Goal: Transaction & Acquisition: Purchase product/service

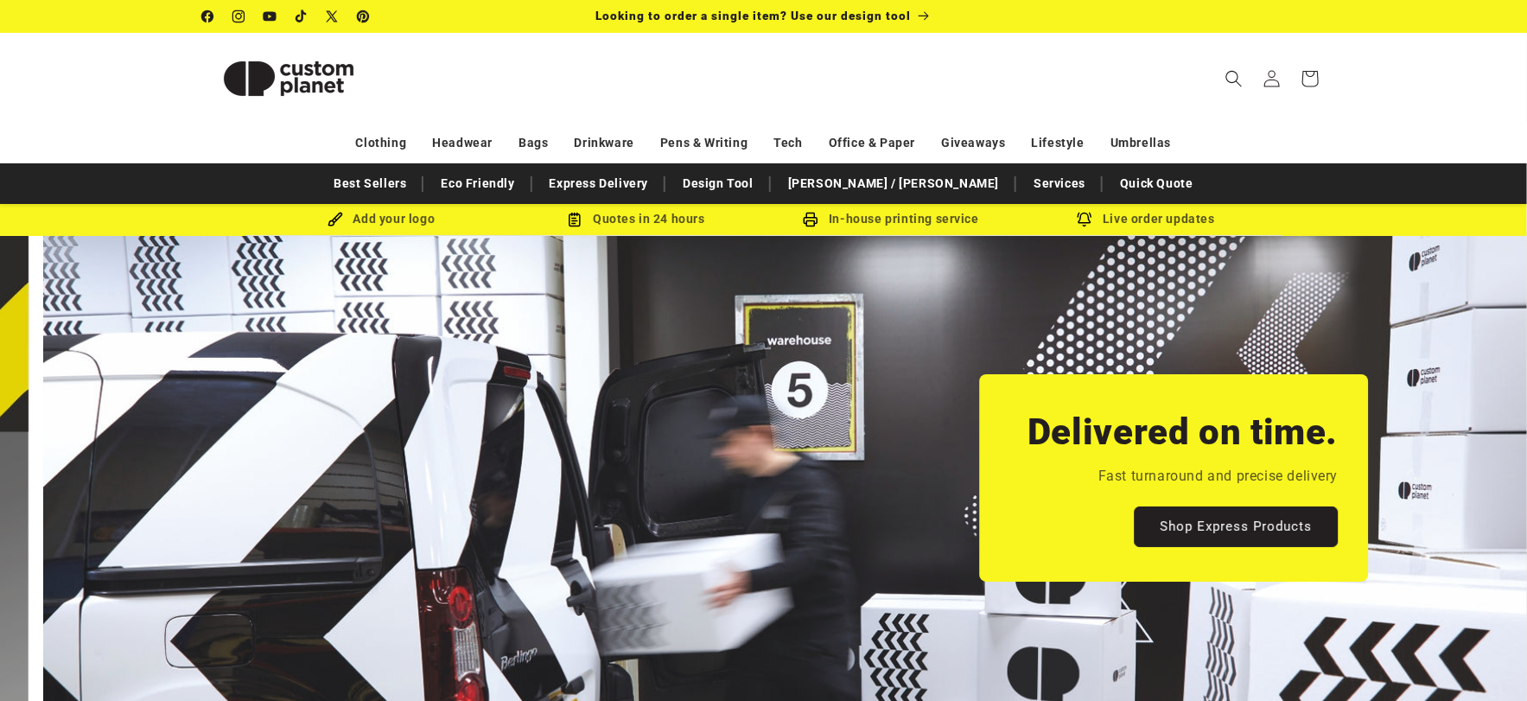
scroll to position [0, 1527]
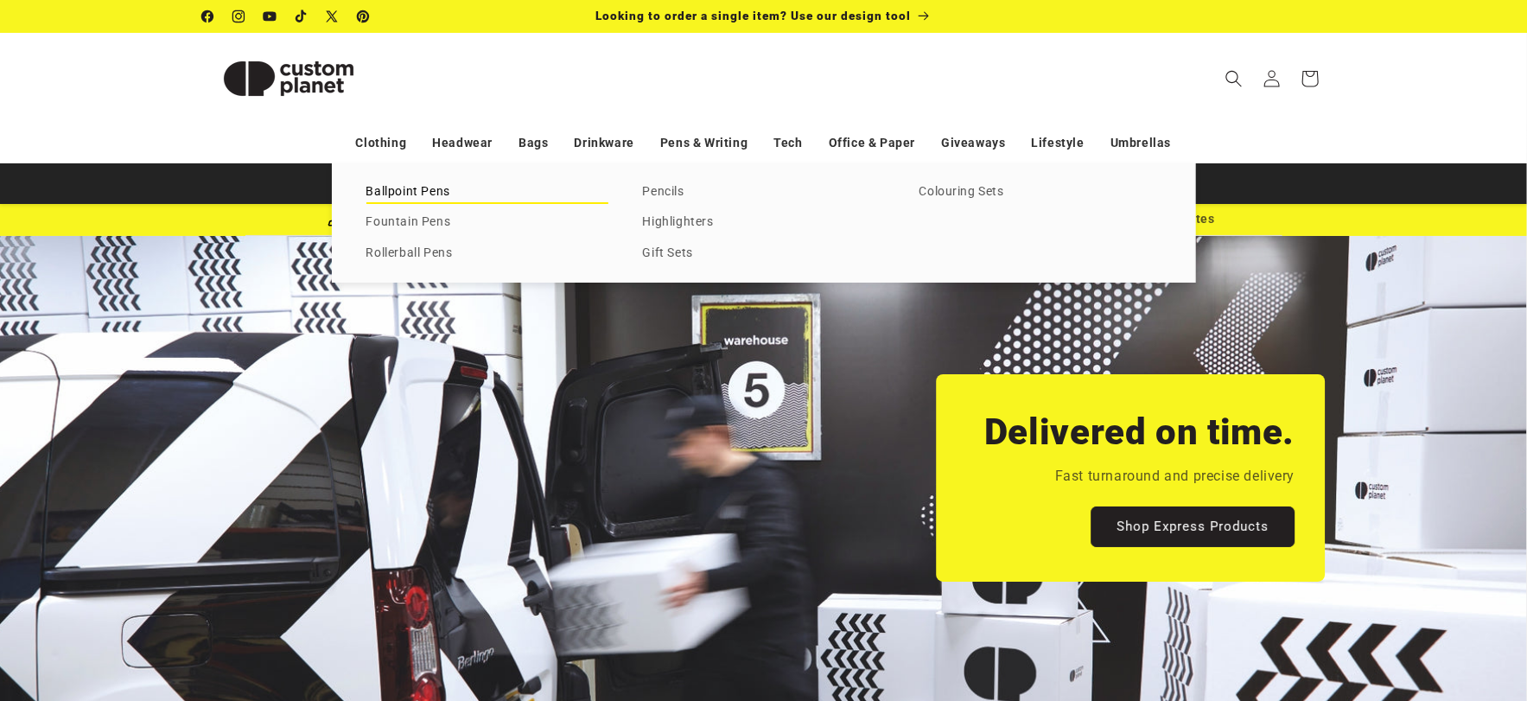
click at [442, 194] on link "Ballpoint Pens" at bounding box center [487, 192] width 242 height 23
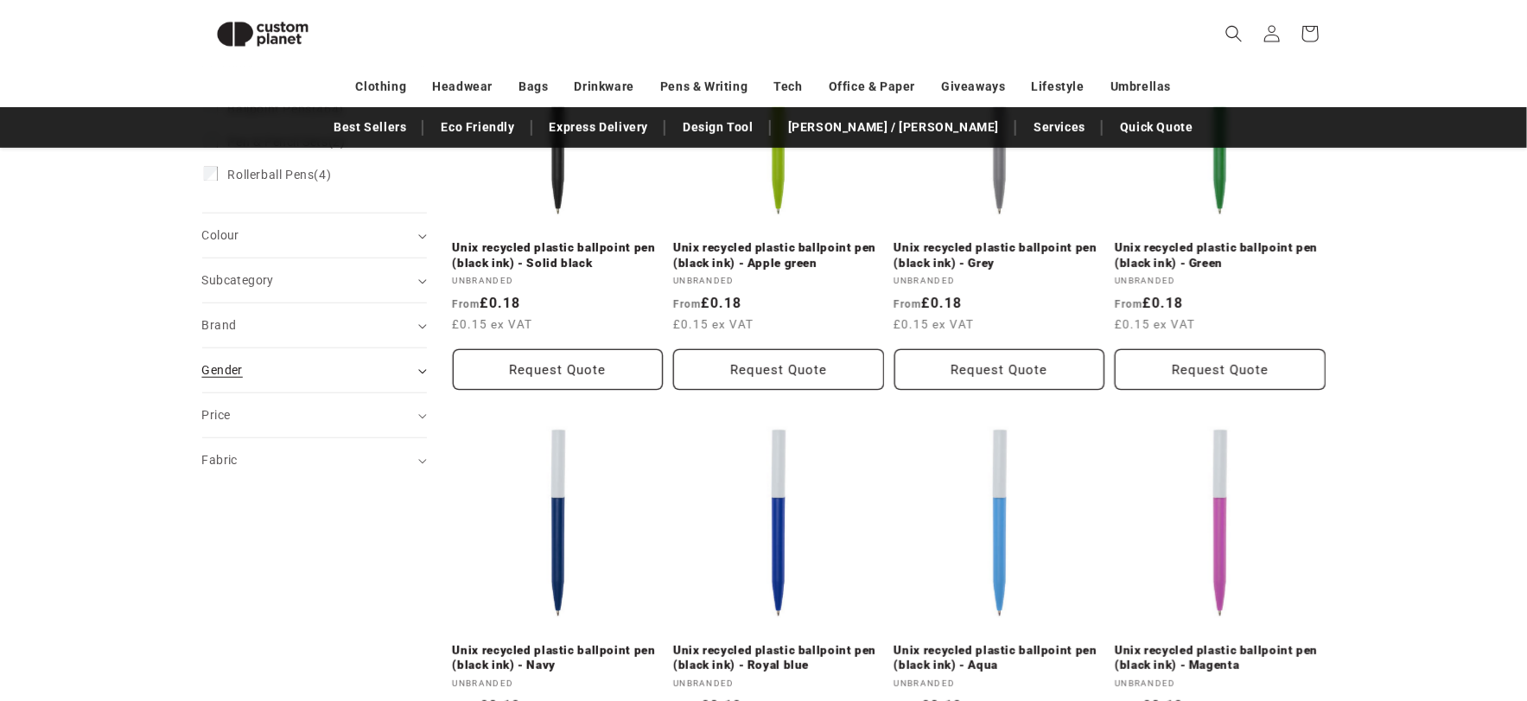
scroll to position [322, 0]
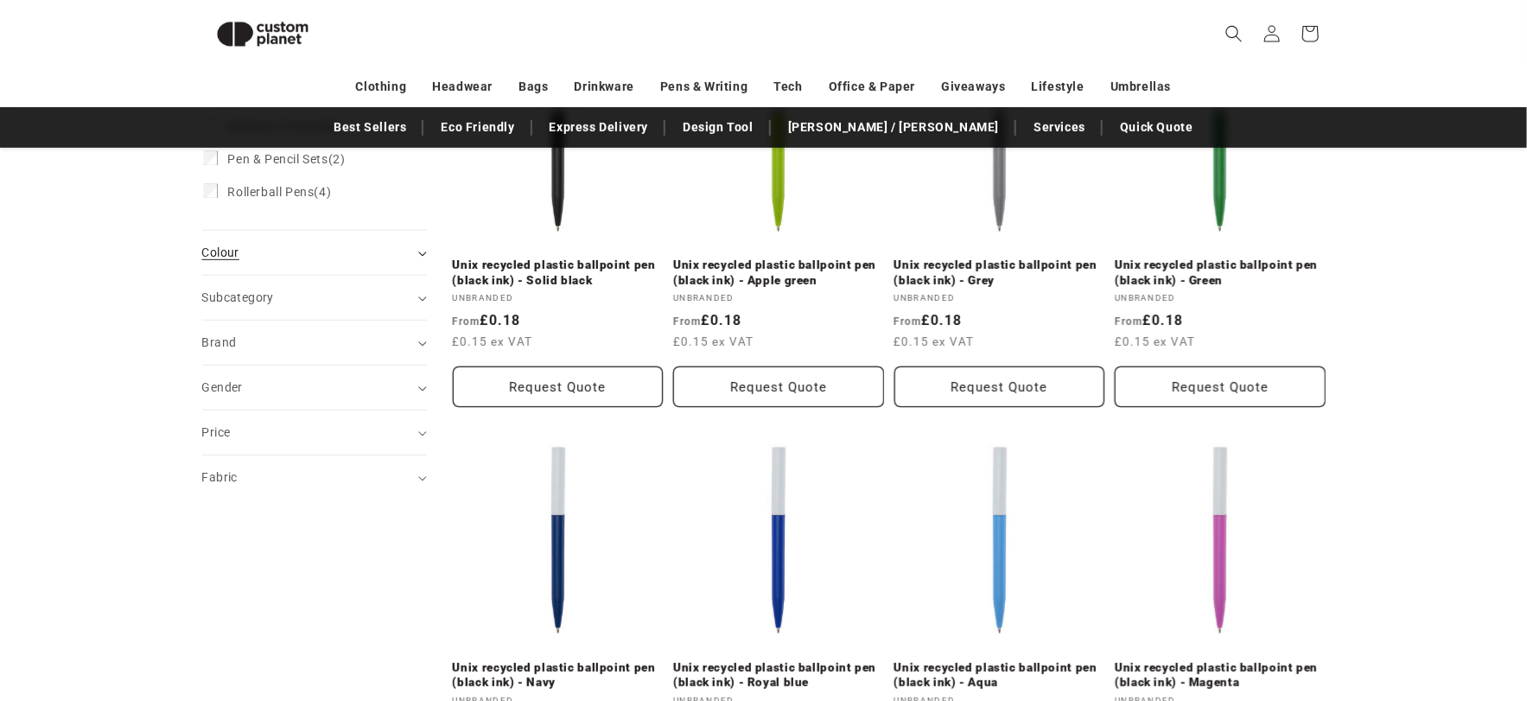
click at [223, 259] on span "Colour (0)" at bounding box center [220, 252] width 37 height 14
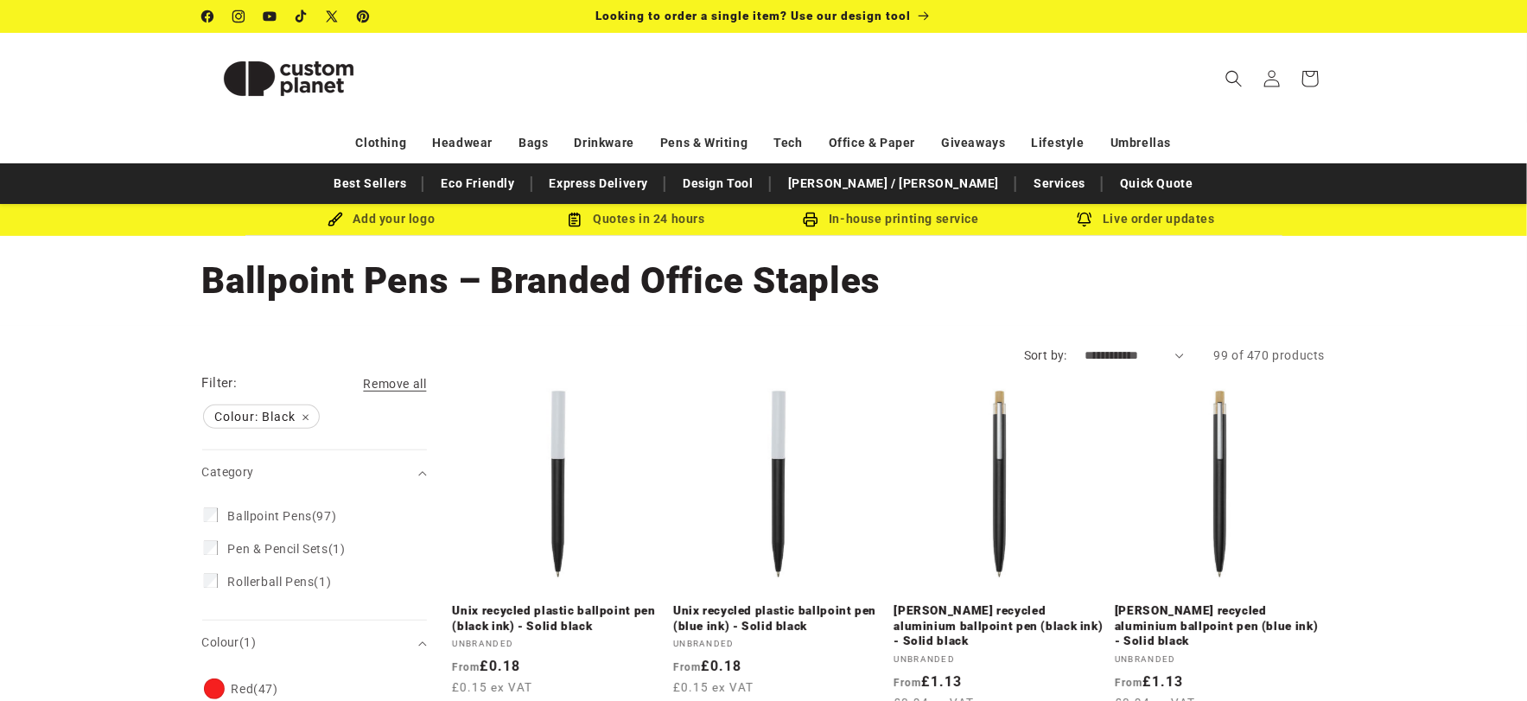
click at [1113, 352] on select "**********" at bounding box center [1133, 355] width 99 height 18
select select "**********"
click at [1084, 346] on select "**********" at bounding box center [1133, 355] width 99 height 18
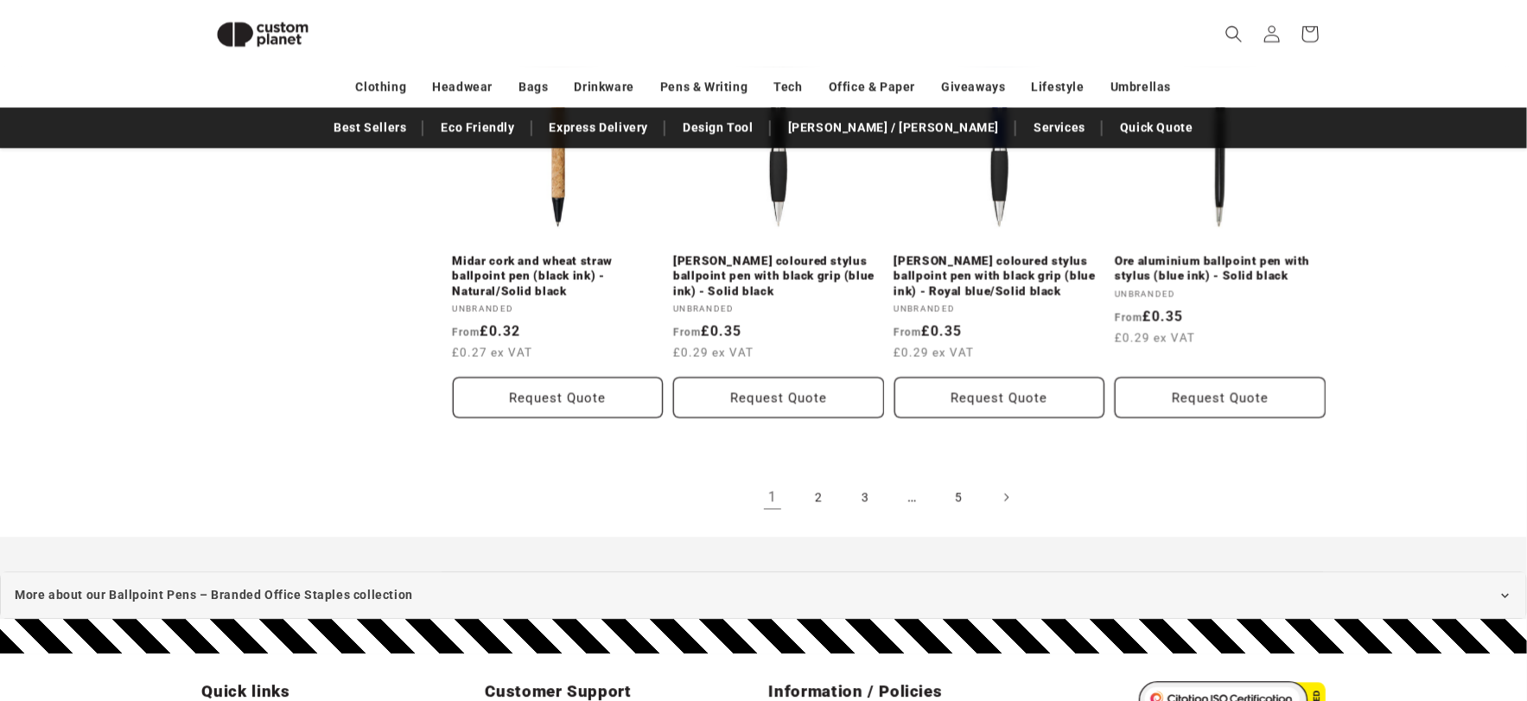
scroll to position [2165, 0]
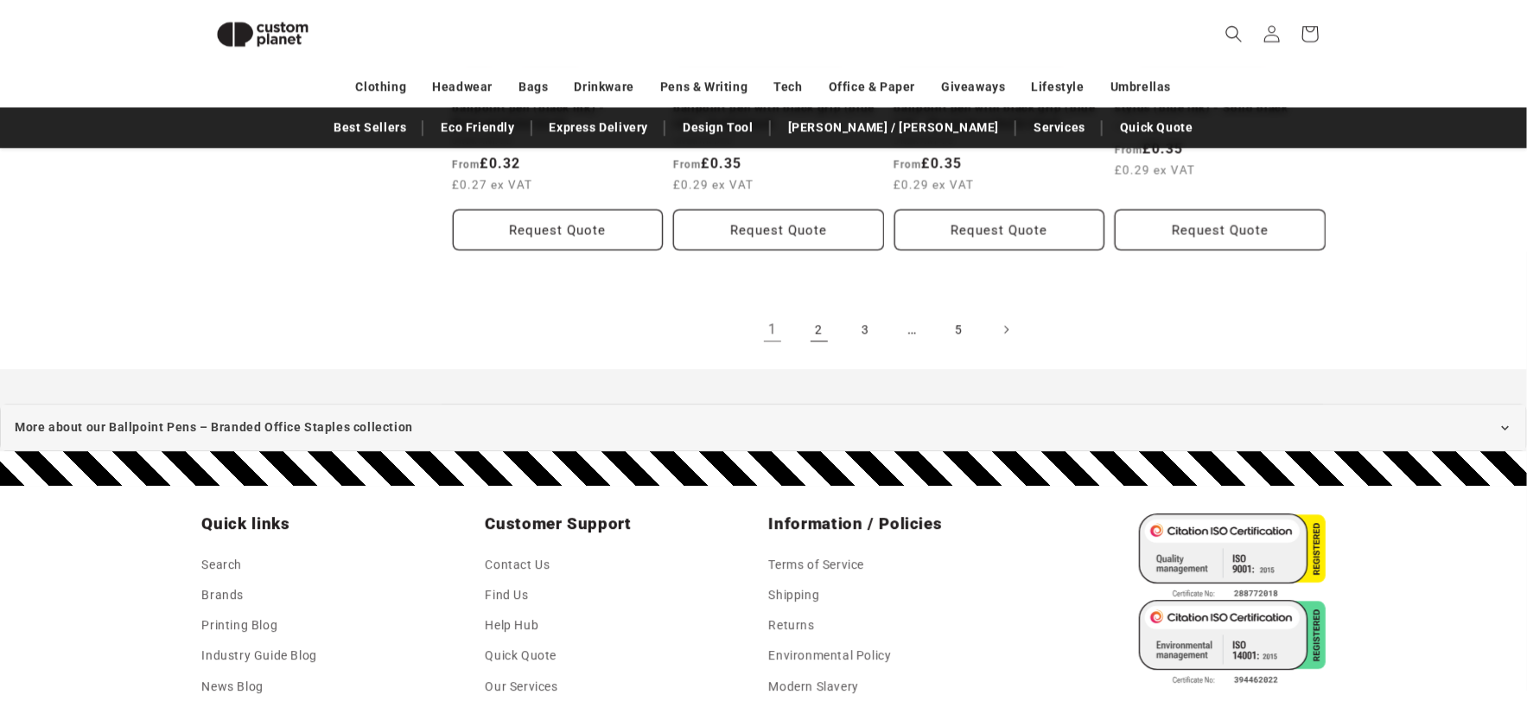
click at [823, 313] on link "2" at bounding box center [819, 329] width 38 height 38
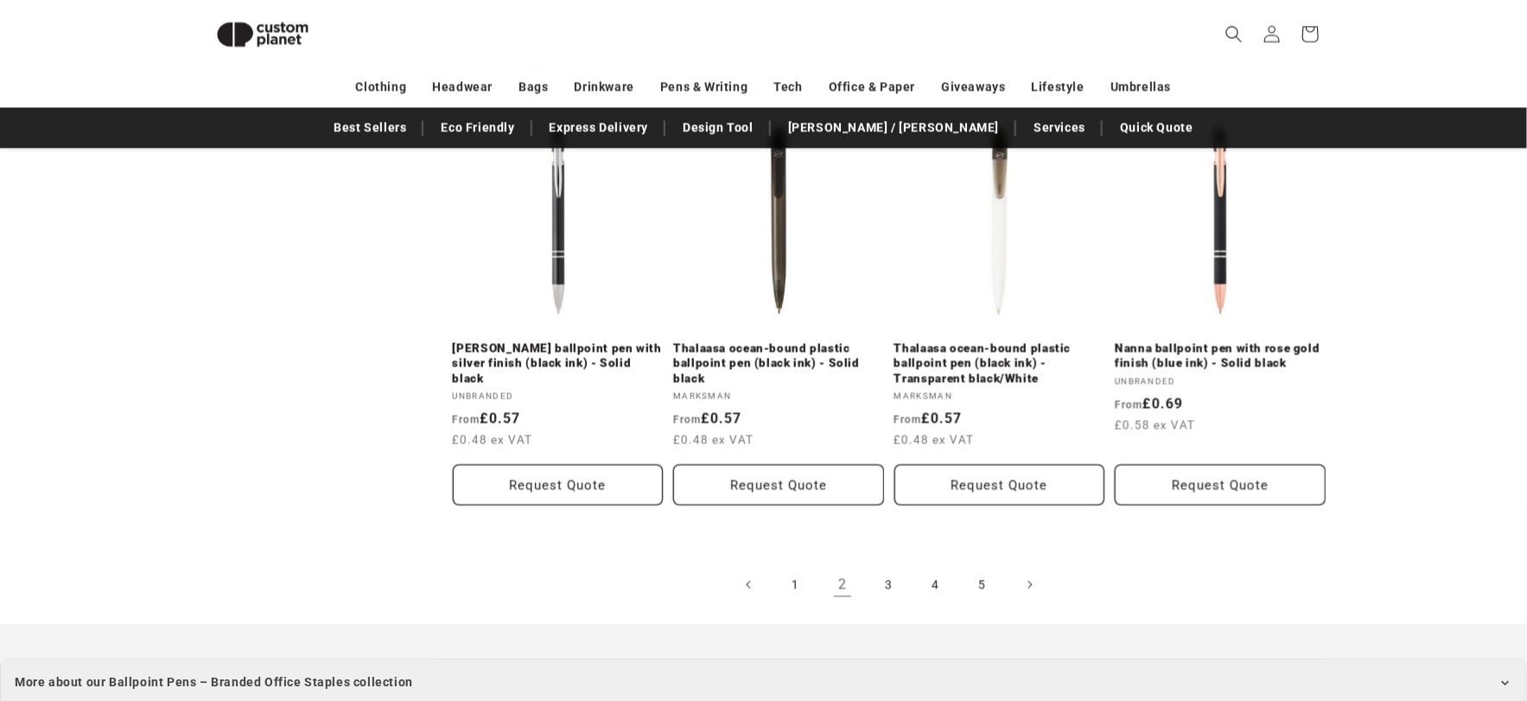
scroll to position [2116, 0]
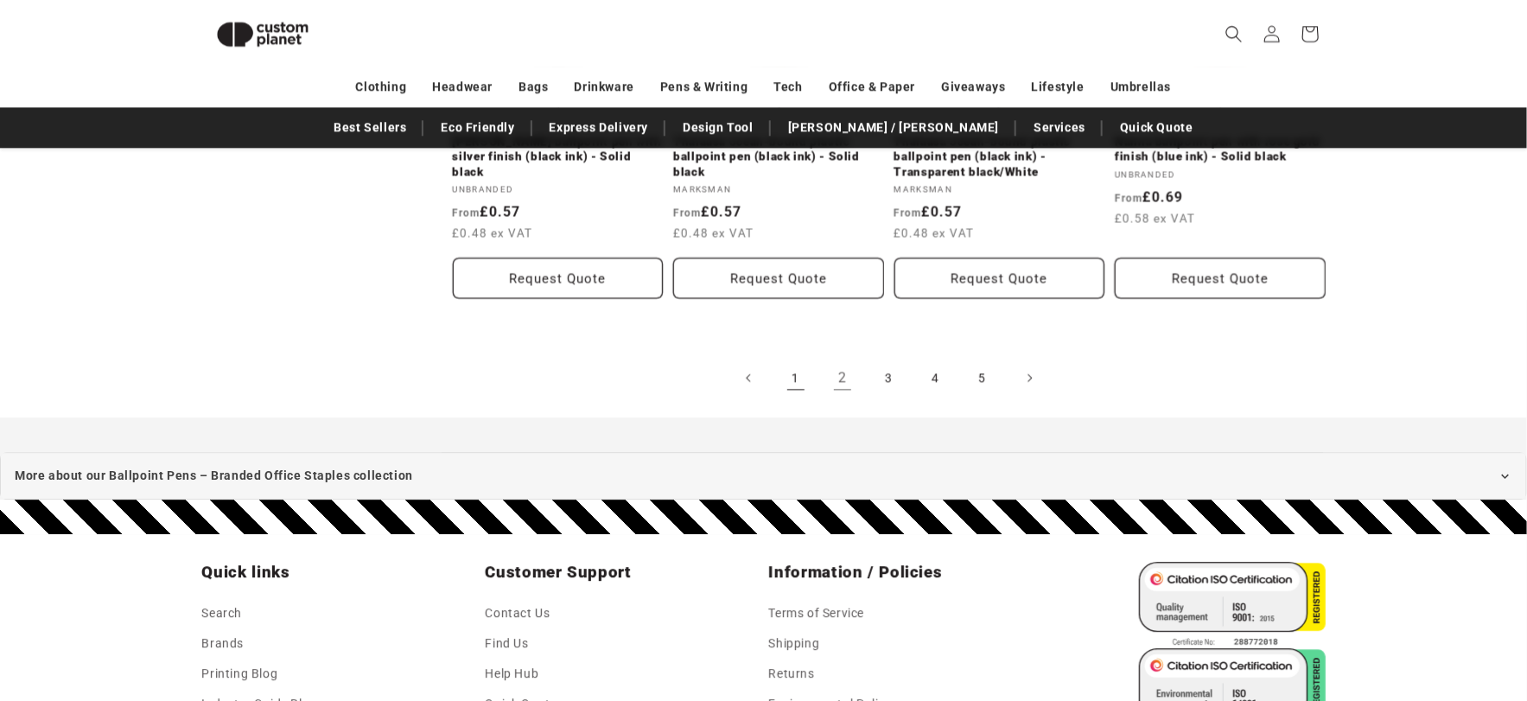
click at [798, 372] on link "1" at bounding box center [796, 378] width 38 height 38
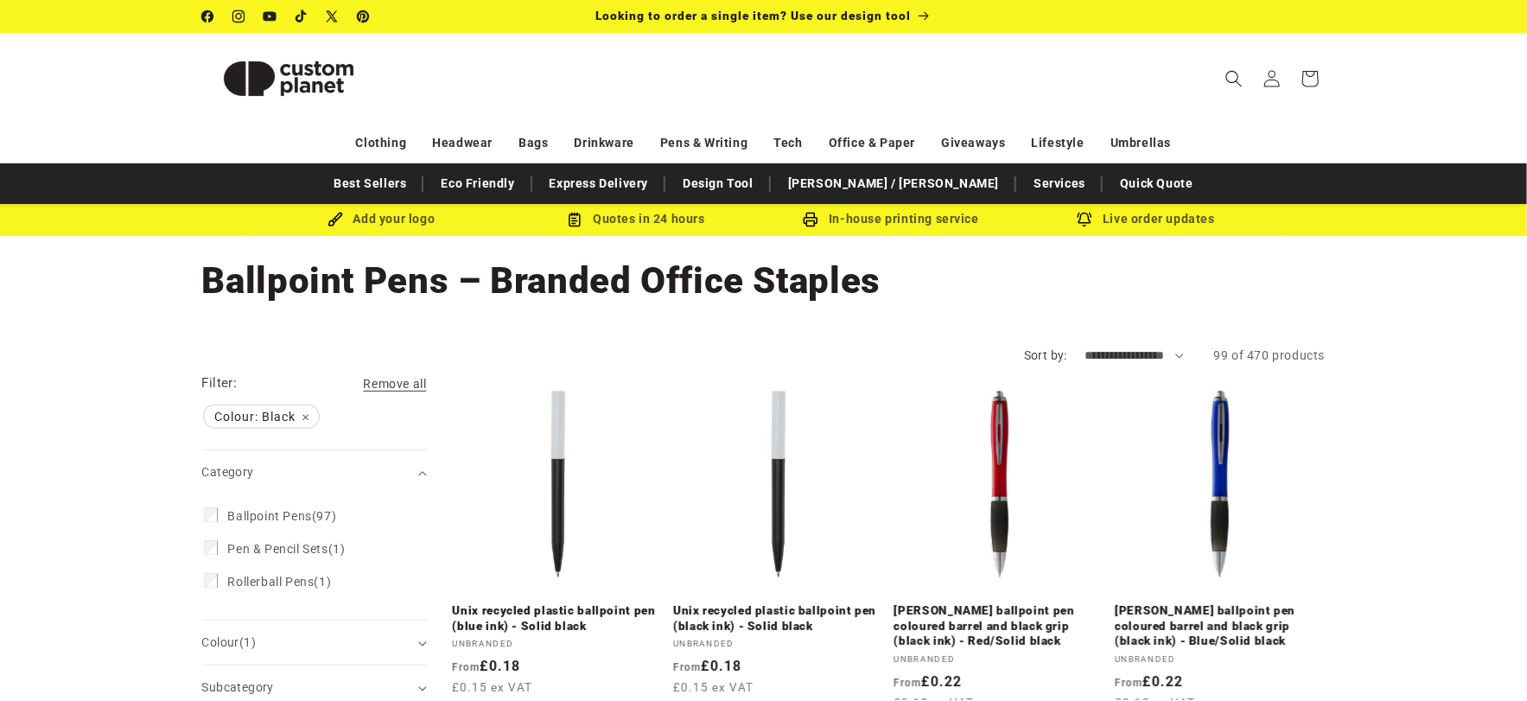
click at [301, 62] on img at bounding box center [288, 79] width 173 height 78
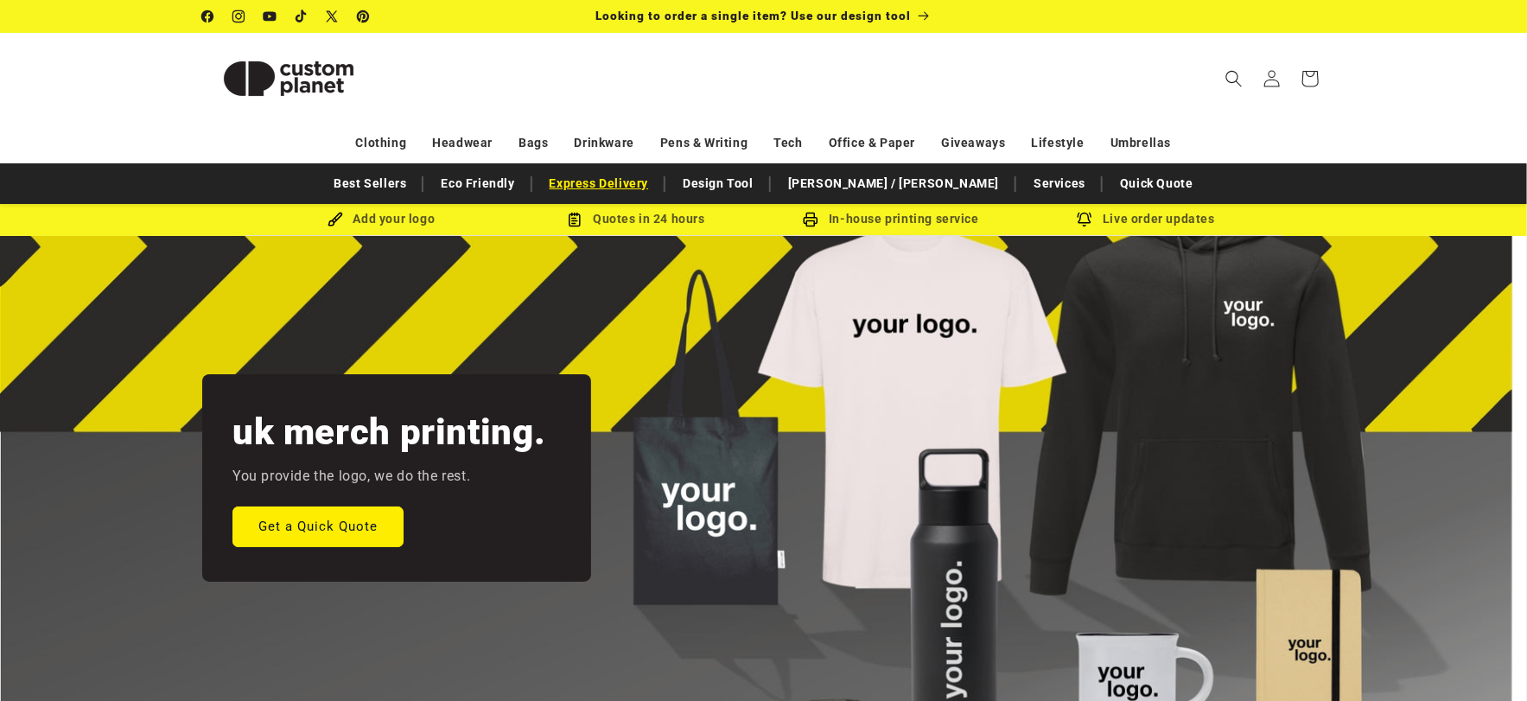
click at [633, 179] on link "Express Delivery" at bounding box center [599, 183] width 117 height 30
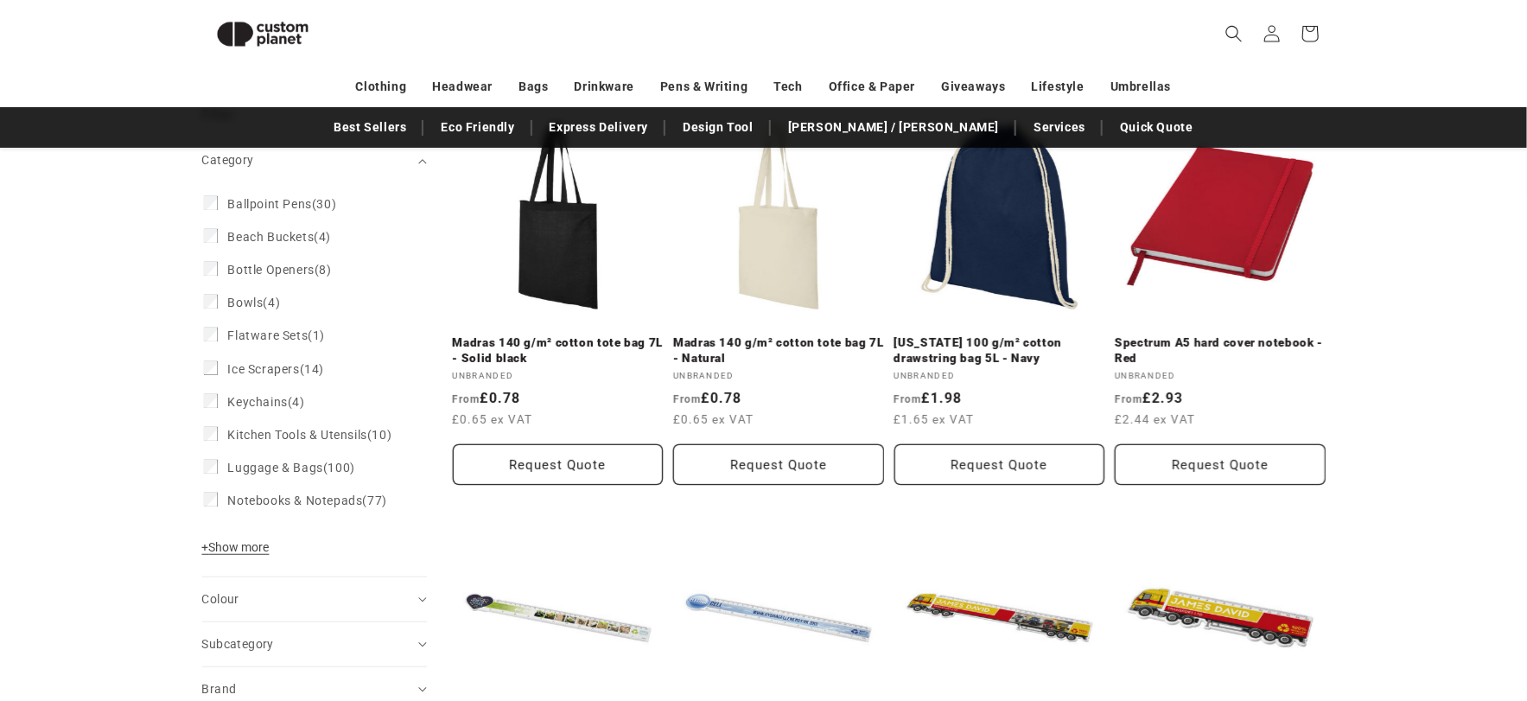
scroll to position [207, 0]
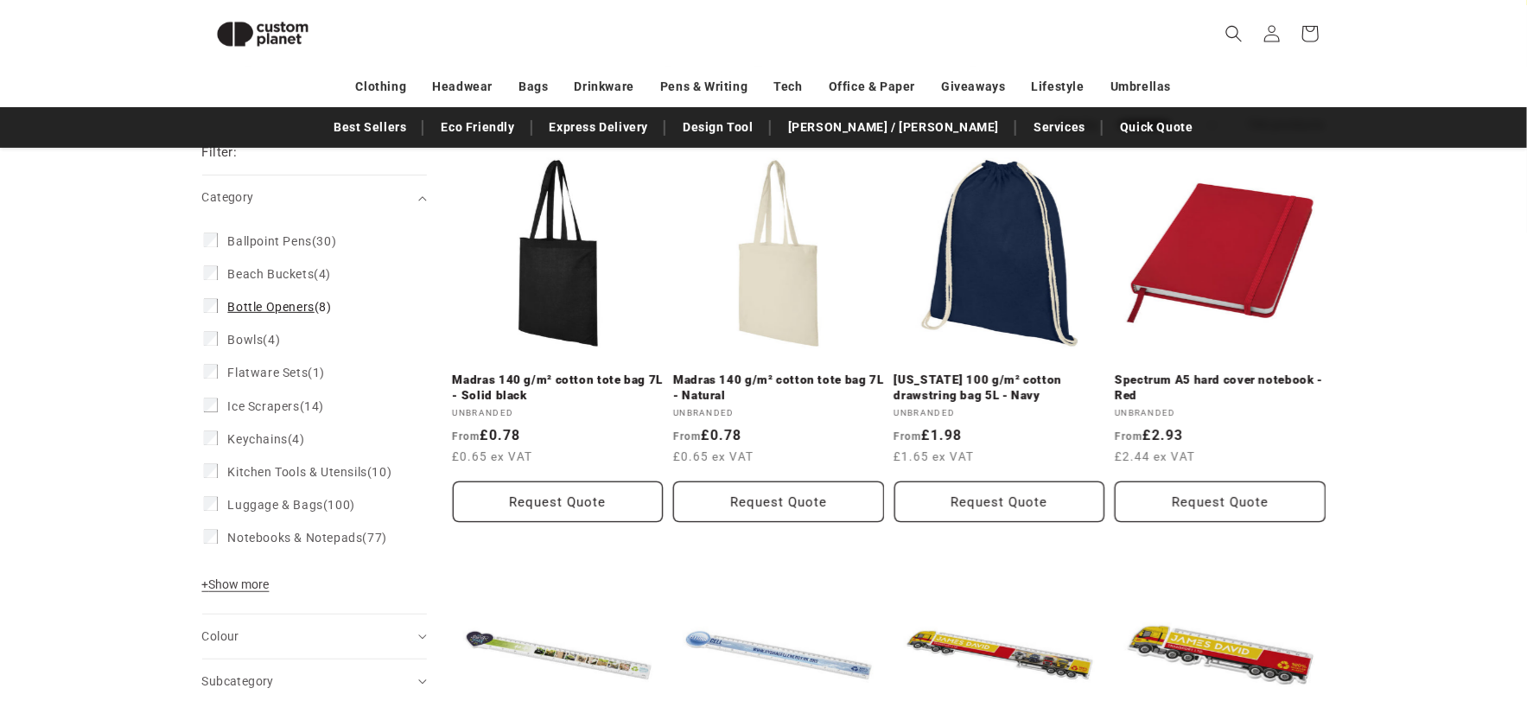
click at [323, 308] on span "Bottle Openers (8)" at bounding box center [280, 307] width 104 height 16
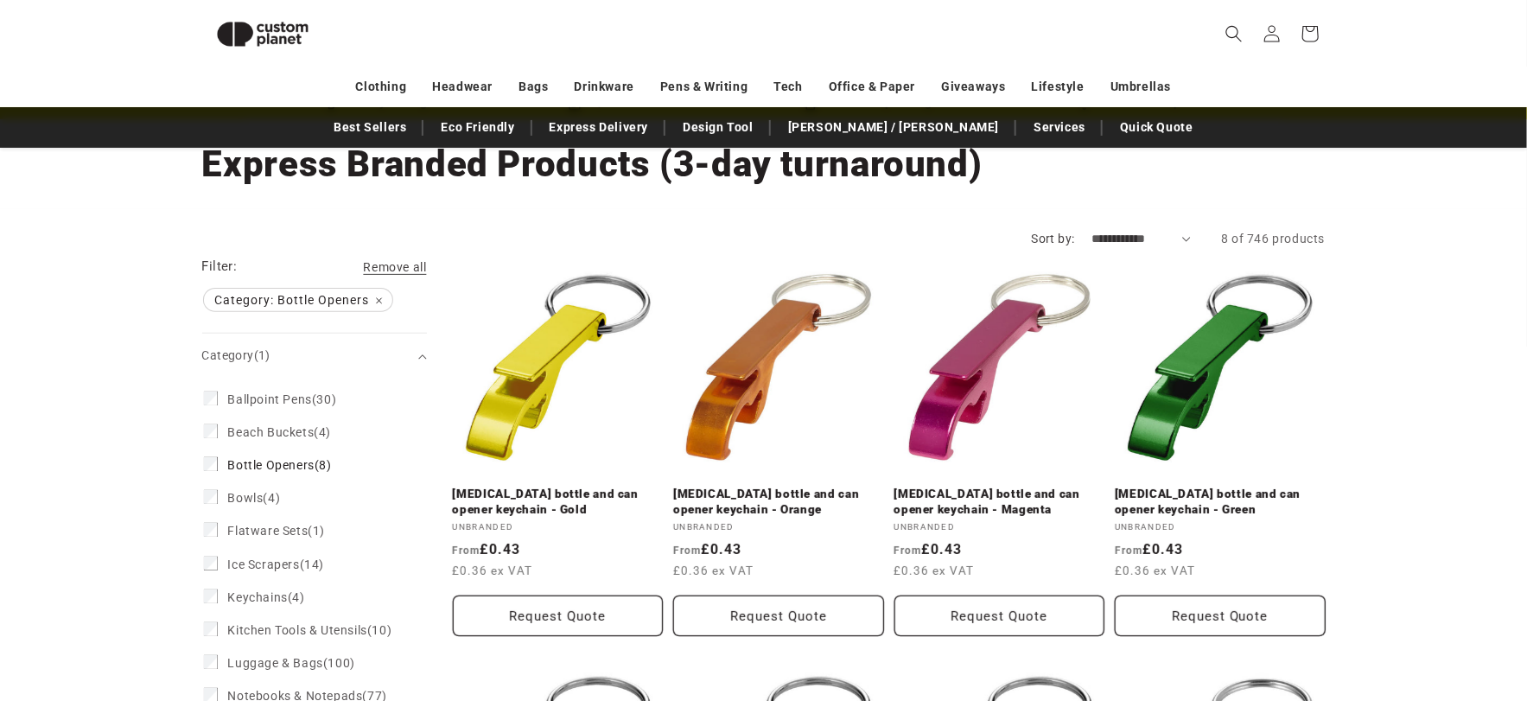
scroll to position [92, 0]
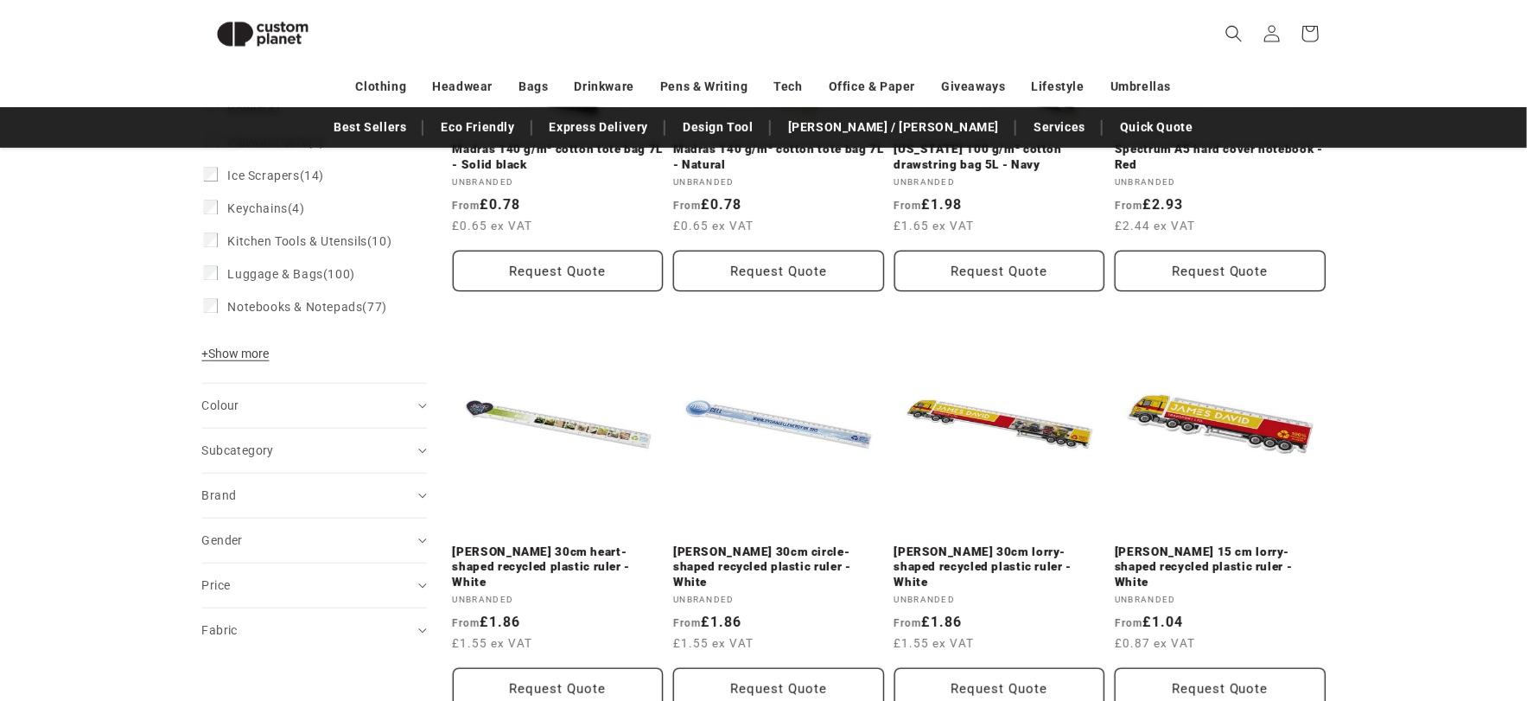
scroll to position [382, 0]
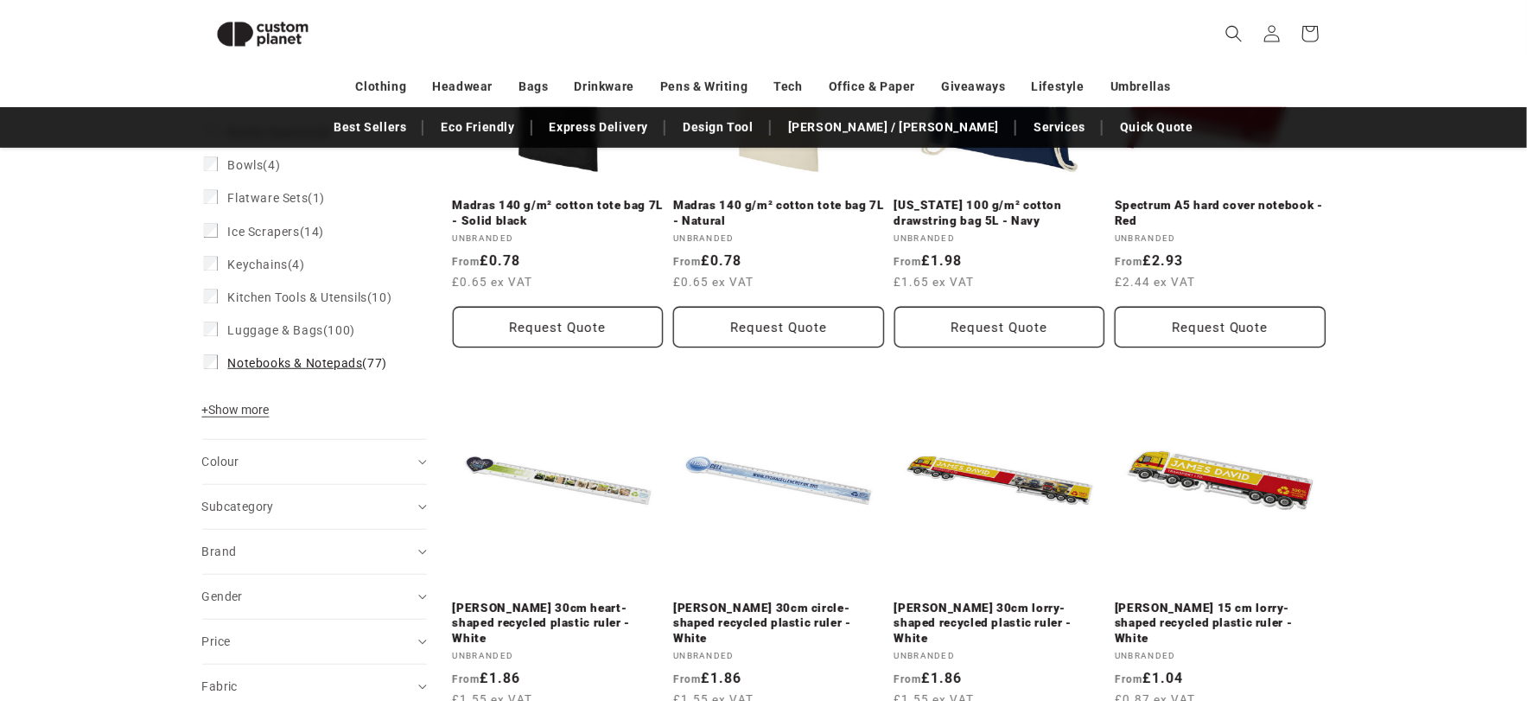
click at [281, 370] on span "Notebooks & Notepads" at bounding box center [295, 363] width 135 height 14
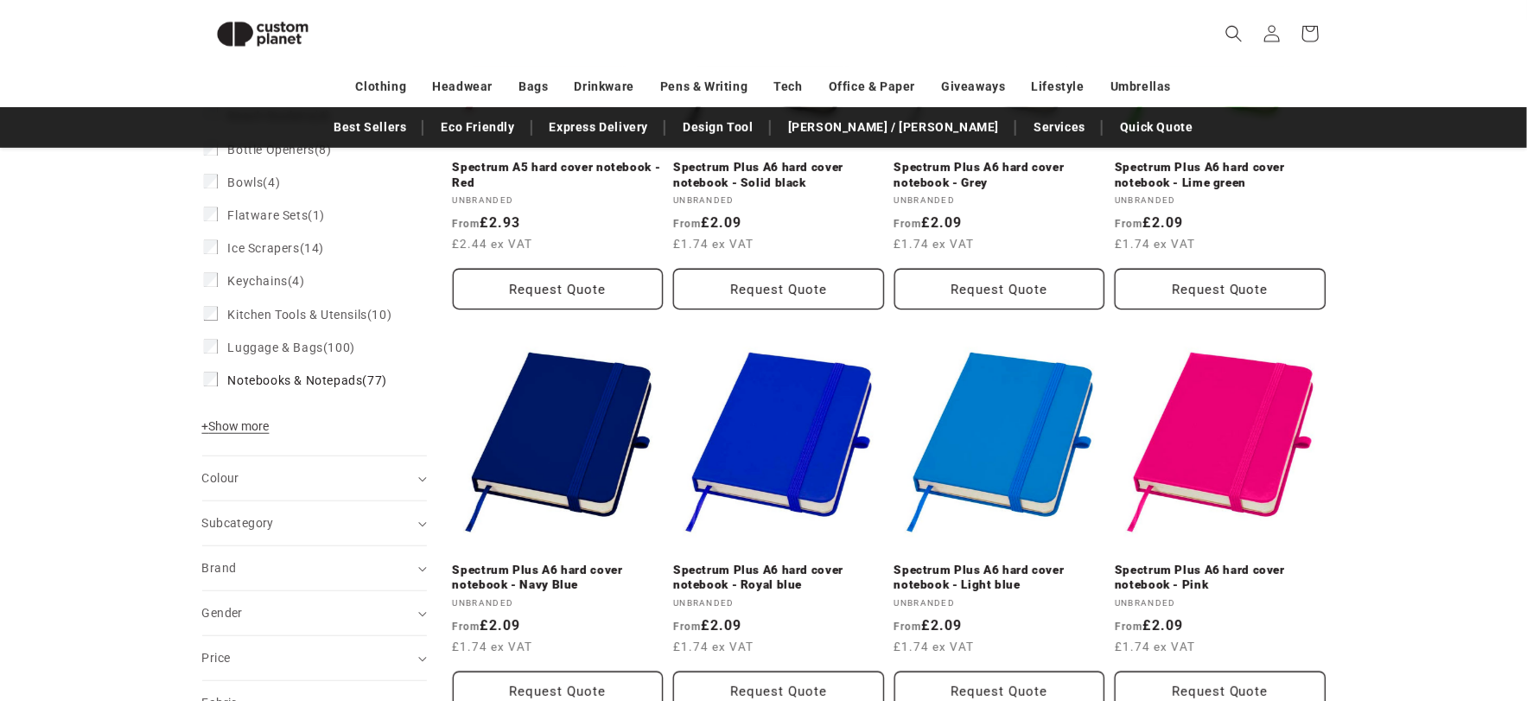
scroll to position [437, 0]
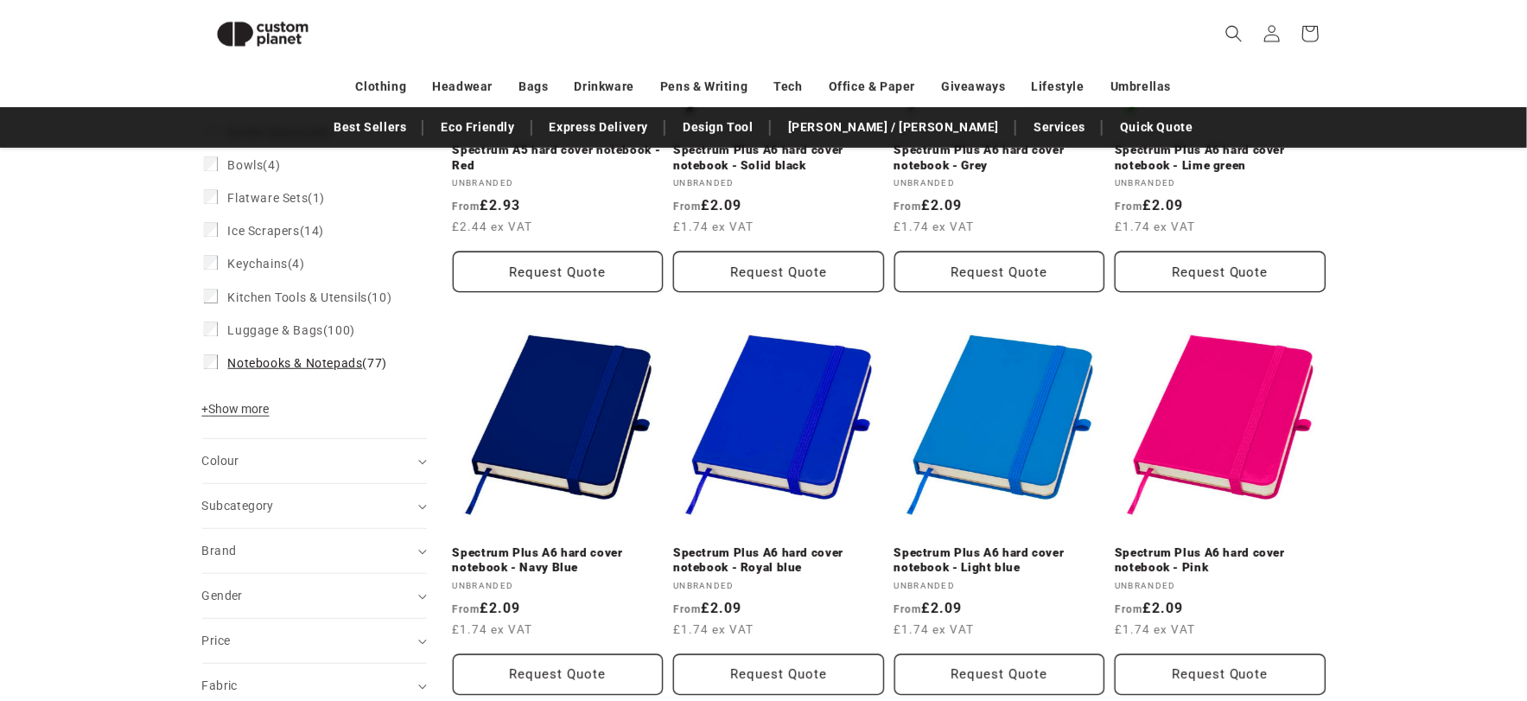
click at [235, 370] on span "Notebooks & Notepads" at bounding box center [295, 363] width 135 height 14
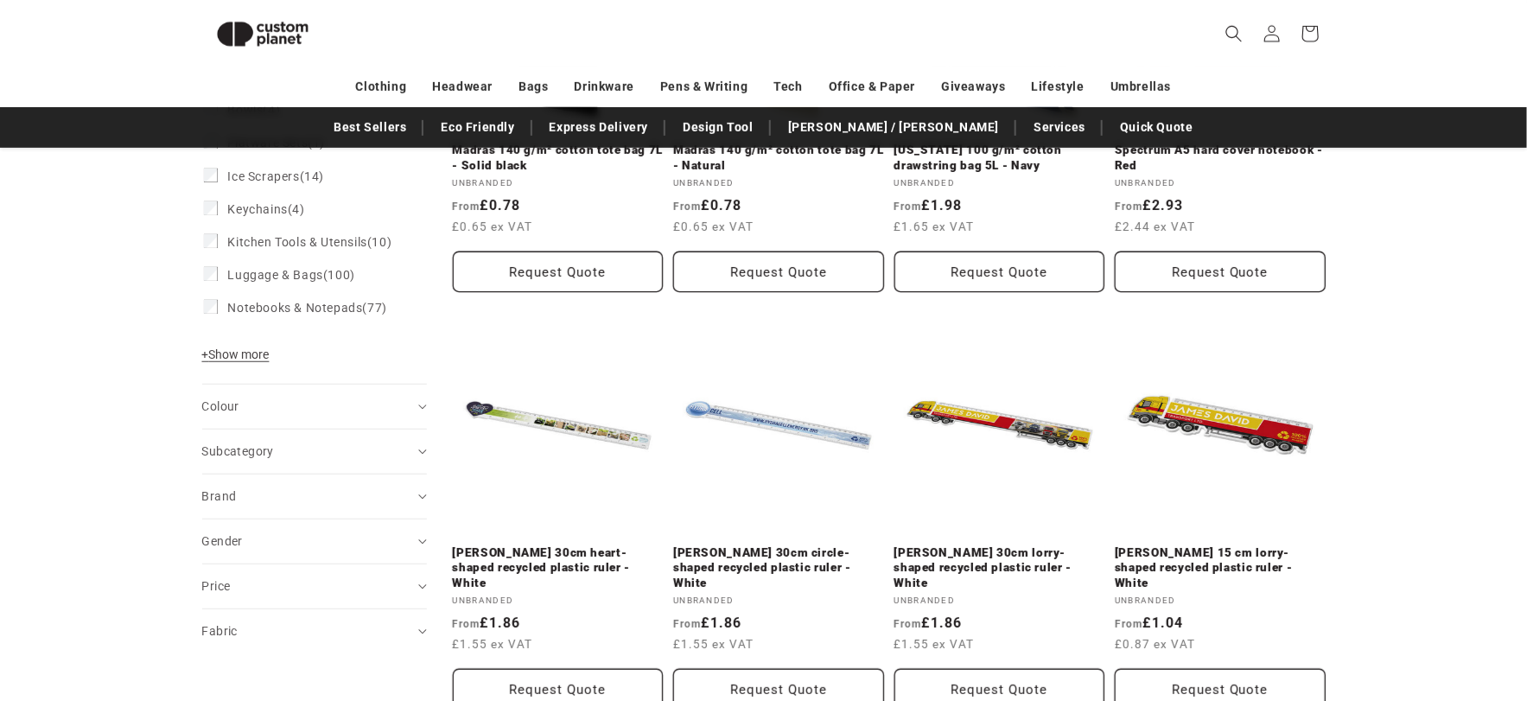
scroll to position [382, 0]
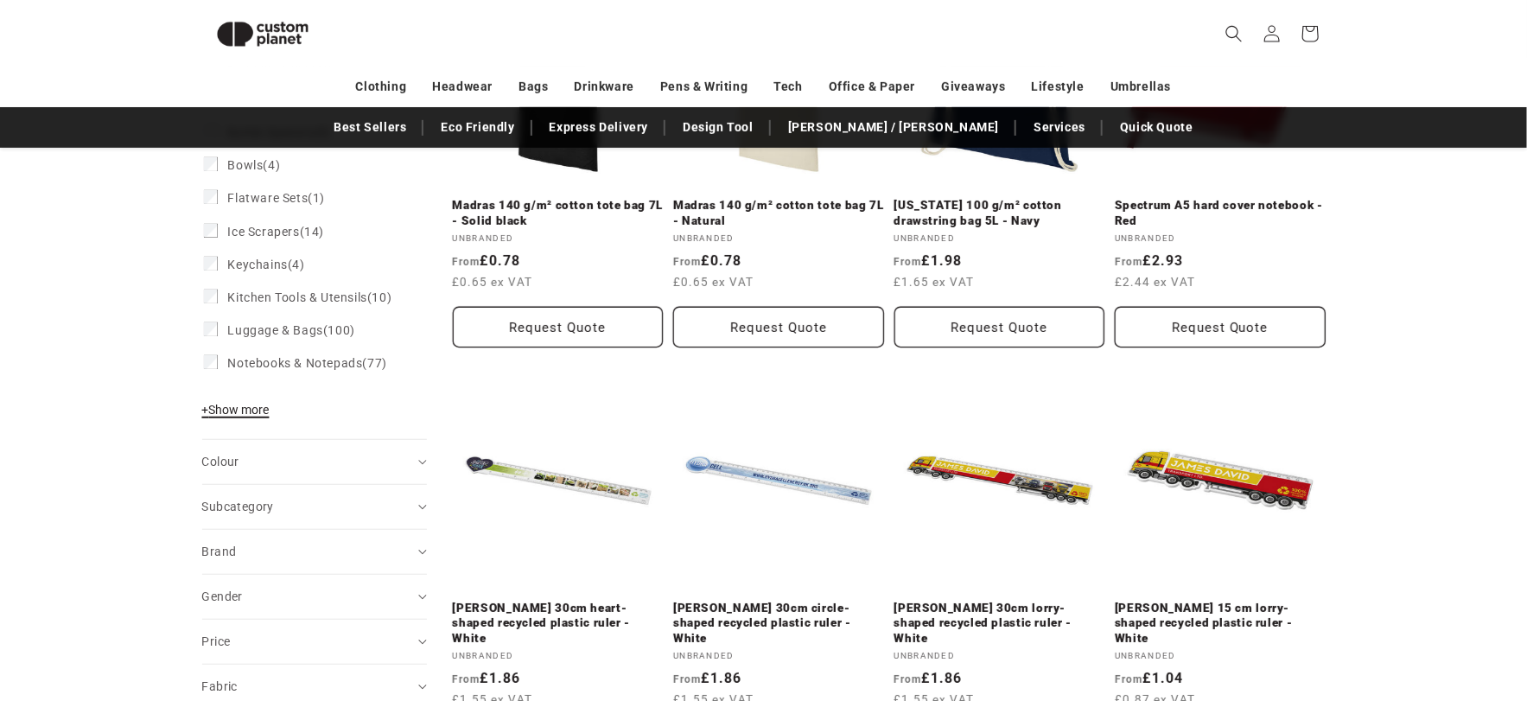
click at [206, 416] on span "+" at bounding box center [205, 410] width 7 height 14
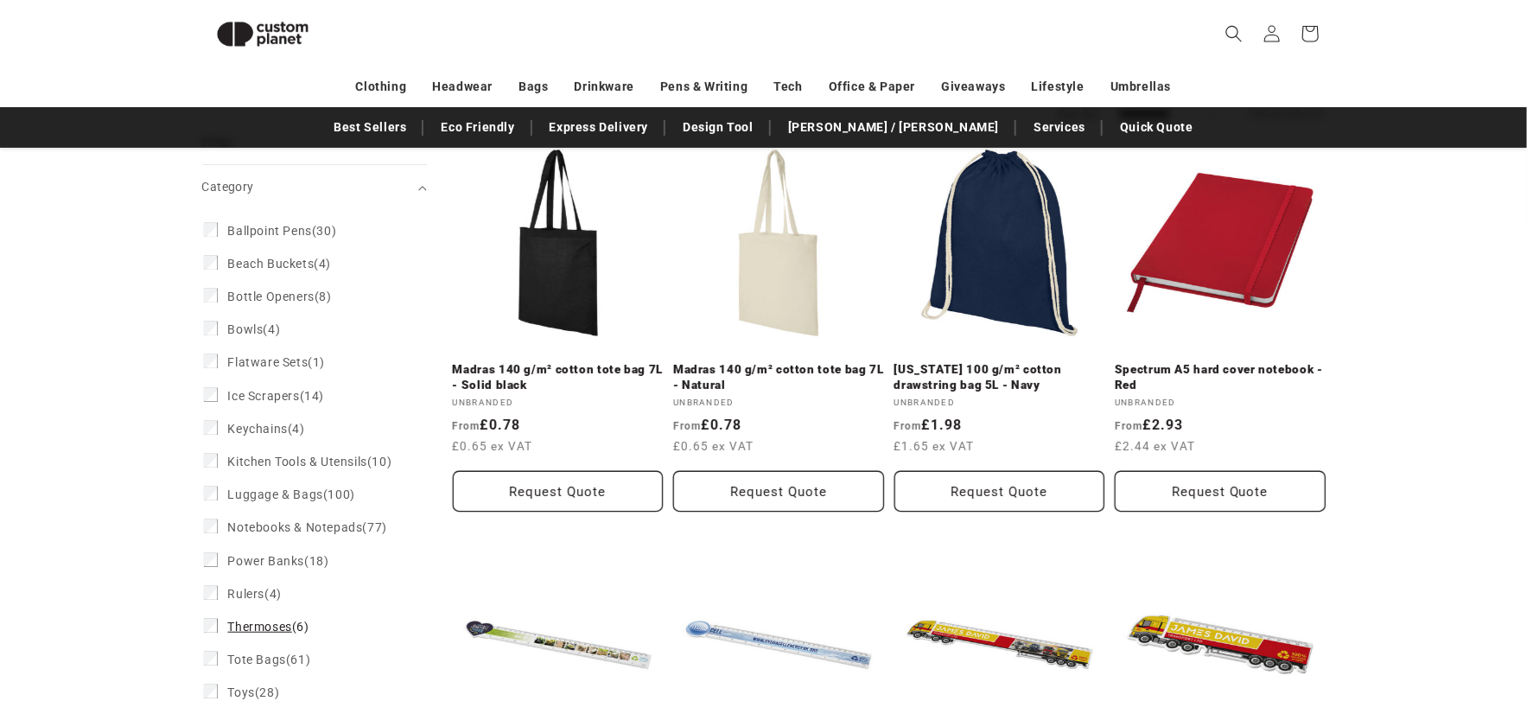
scroll to position [267, 0]
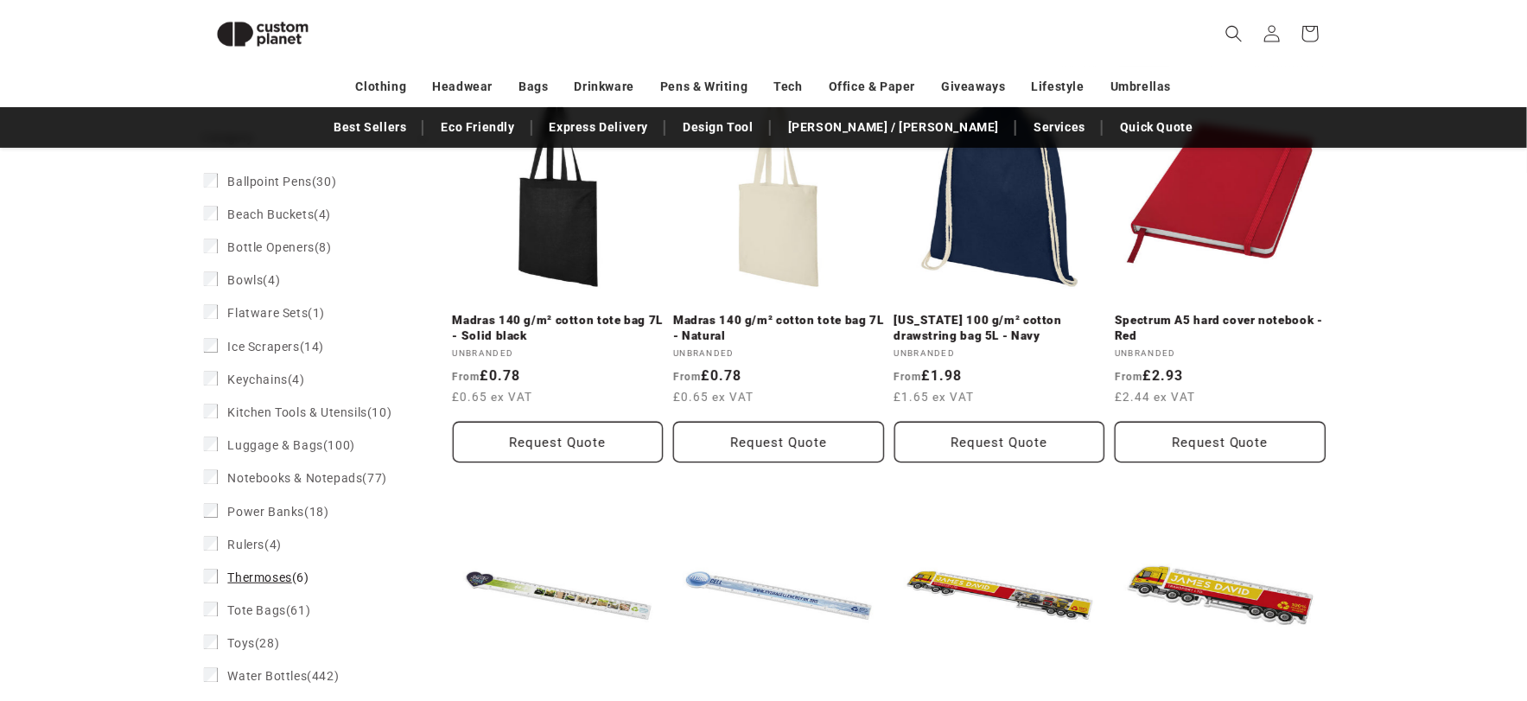
click at [286, 594] on label "Thermoses (6) Thermoses (6 products)" at bounding box center [309, 577] width 211 height 33
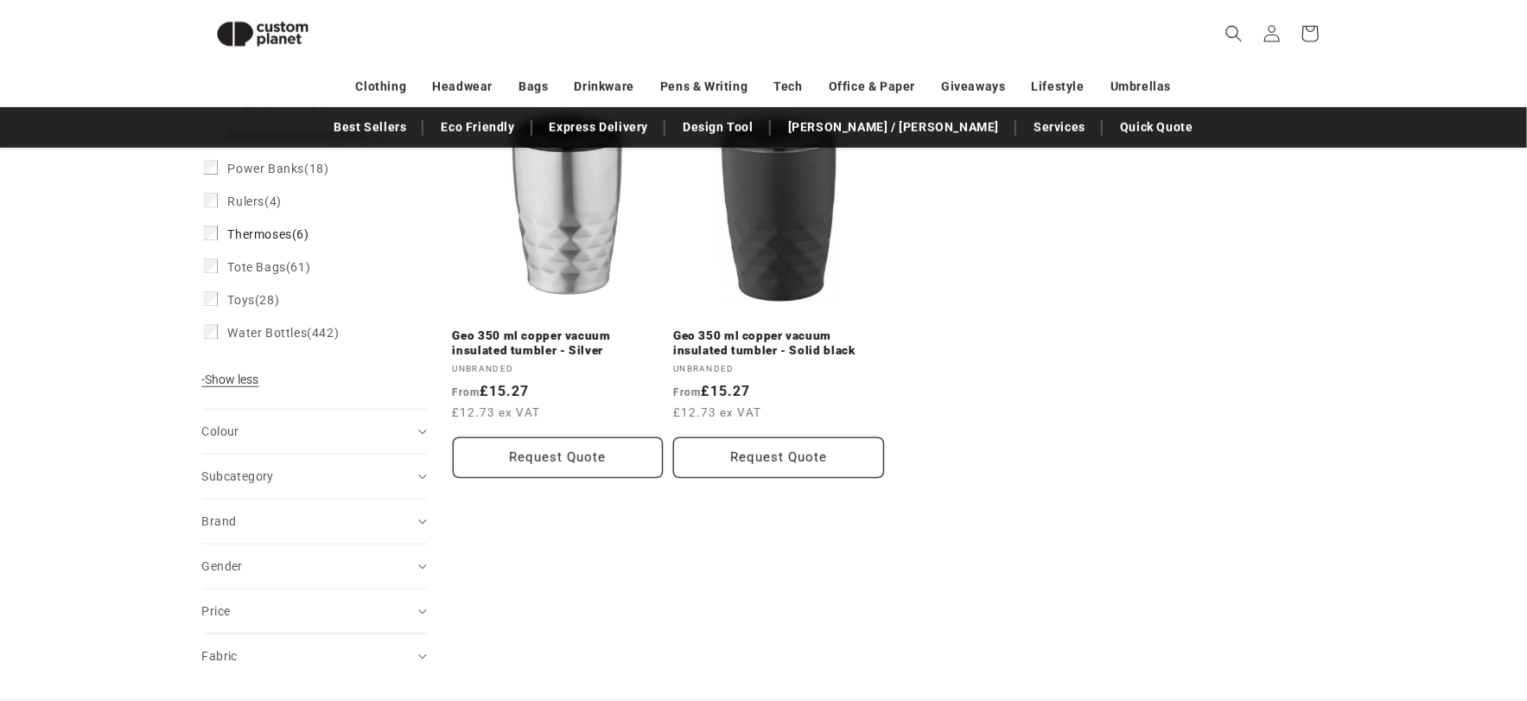
scroll to position [553, 0]
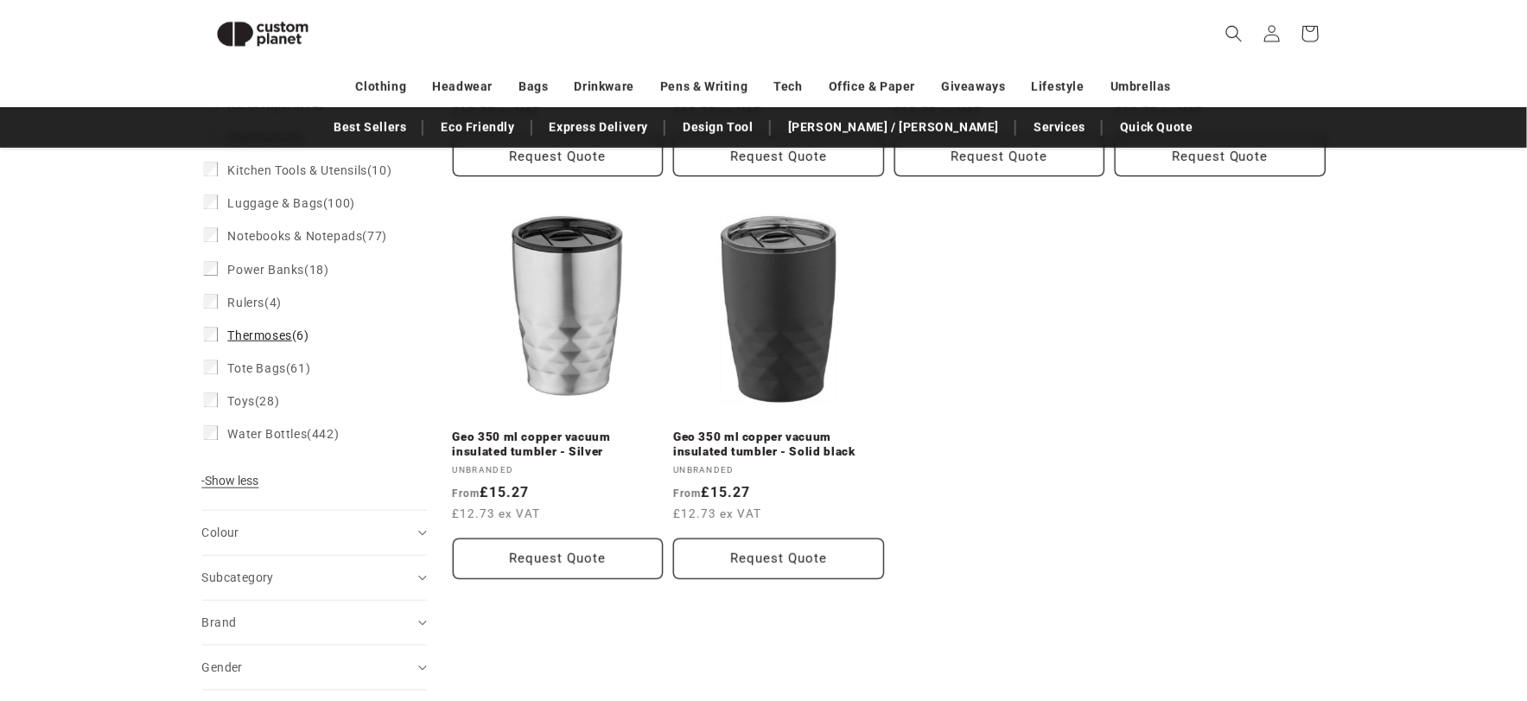
click at [225, 339] on label "Thermoses (6) Thermoses (6 products)" at bounding box center [309, 335] width 211 height 33
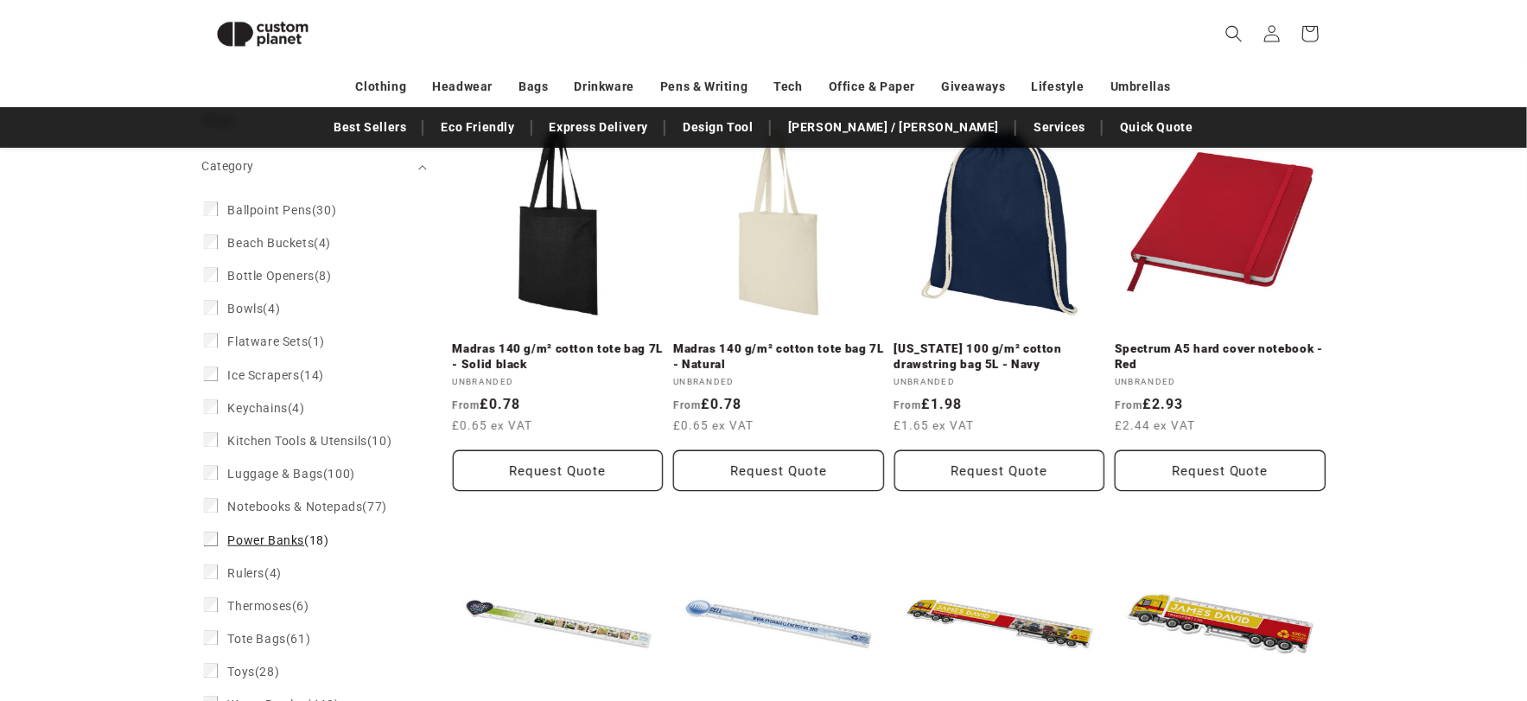
scroll to position [207, 0]
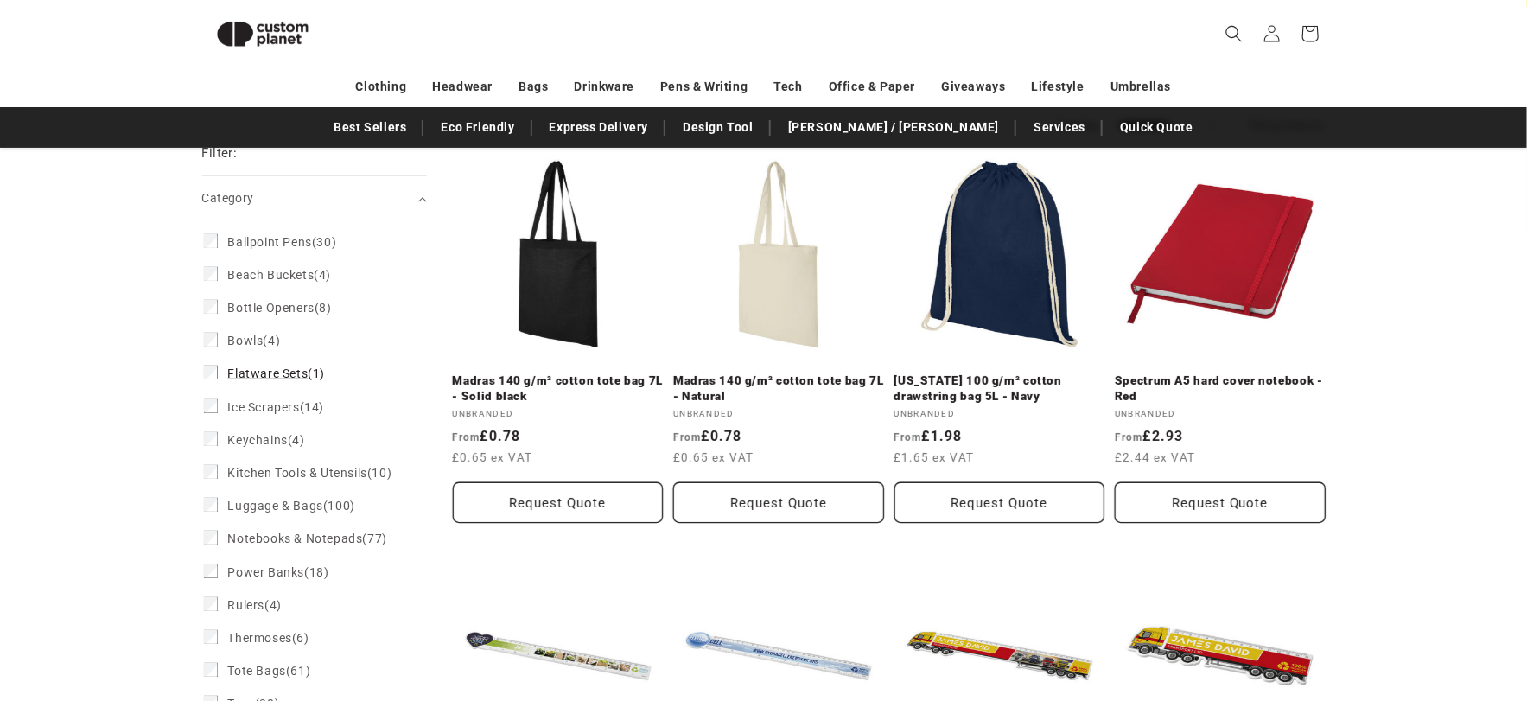
click at [283, 375] on span "Flatware Sets" at bounding box center [268, 373] width 80 height 14
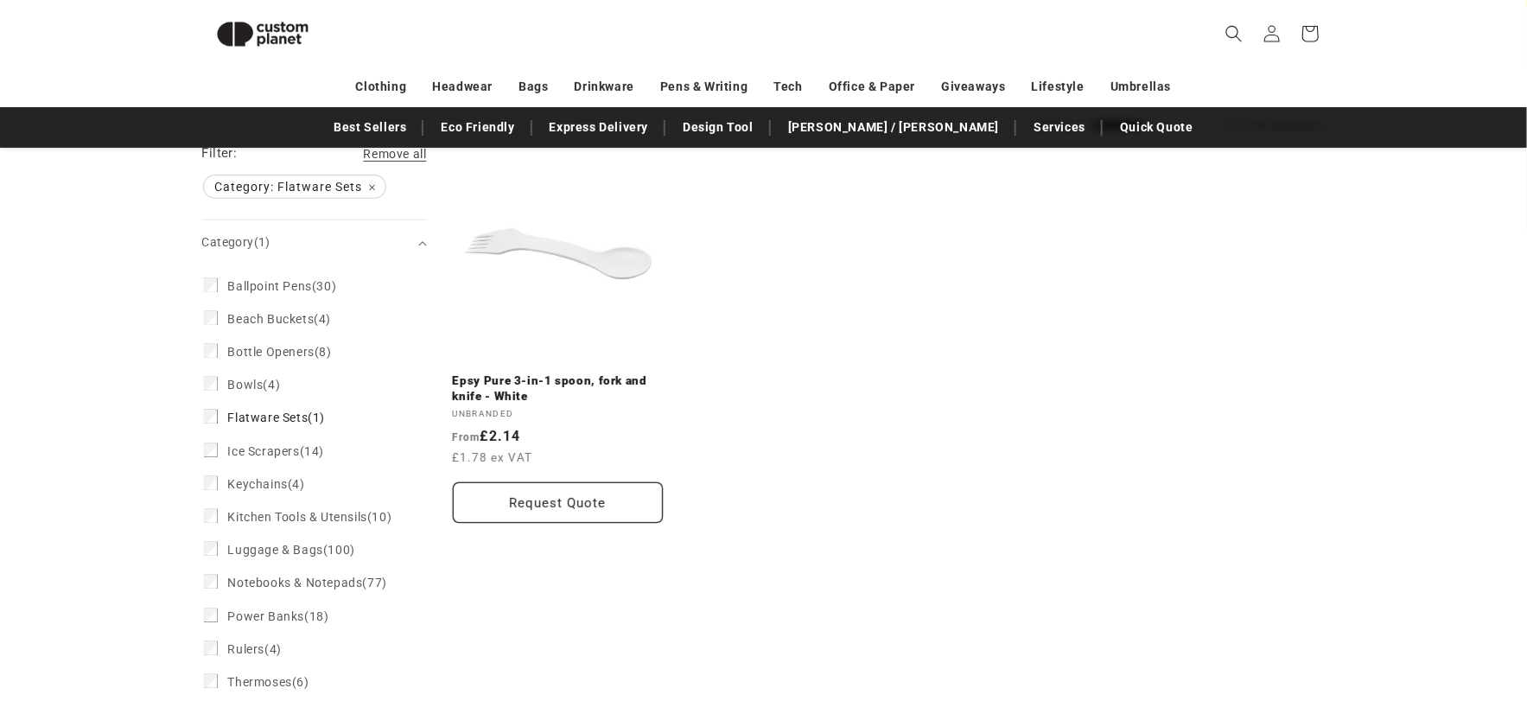
click at [283, 375] on label "Bowls (4) Bowls (4 products)" at bounding box center [309, 384] width 211 height 33
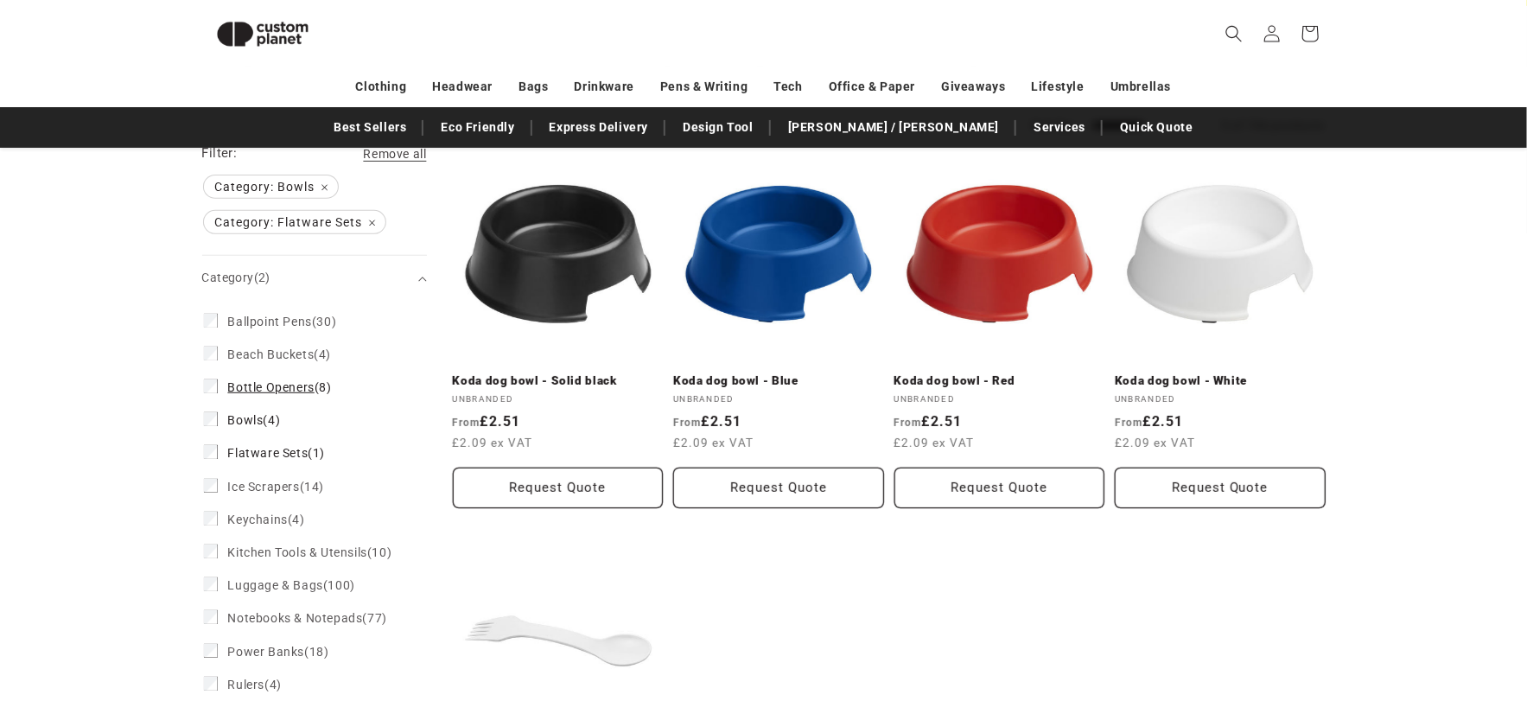
click at [260, 383] on span "Bottle Openers" at bounding box center [271, 387] width 86 height 14
click at [245, 456] on span "Flatware Sets" at bounding box center [268, 453] width 80 height 14
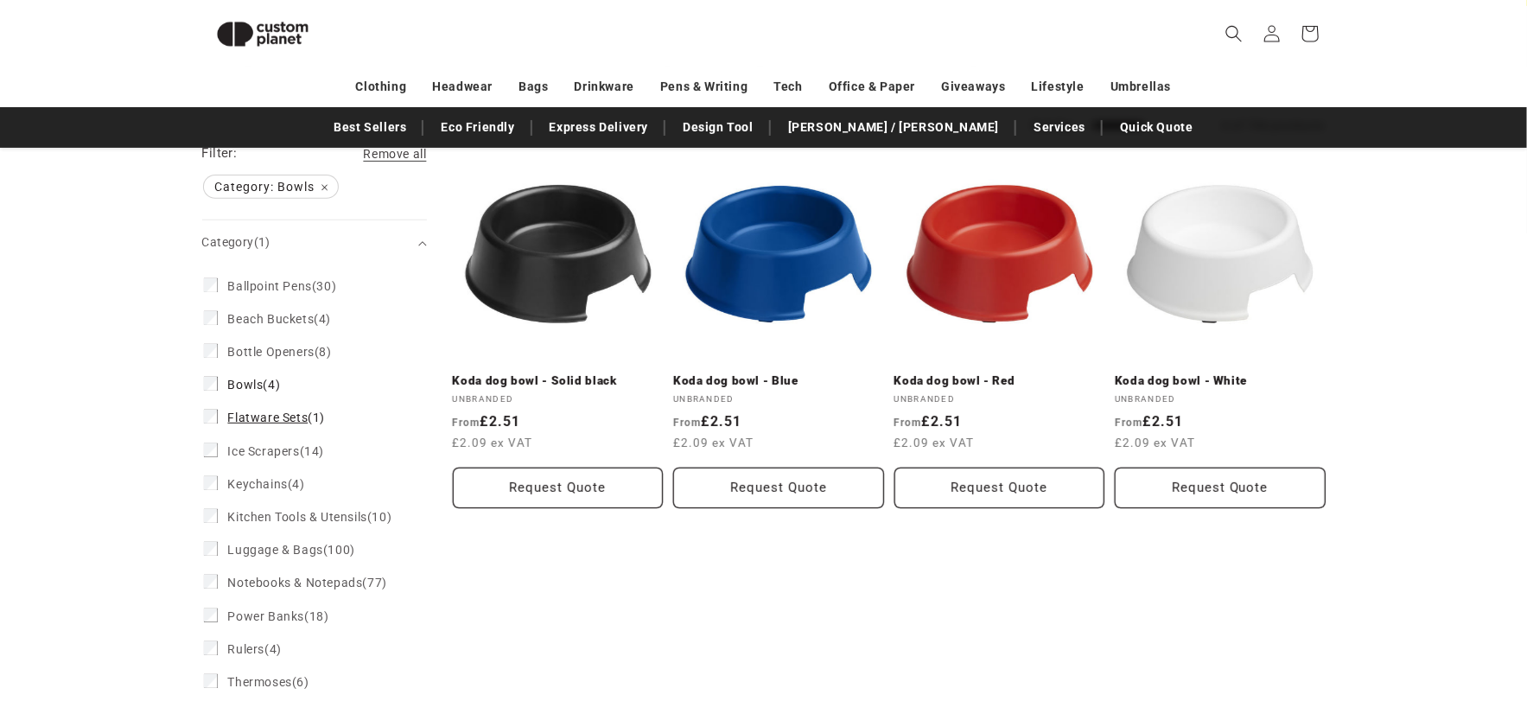
click at [238, 421] on span "Flatware Sets" at bounding box center [268, 417] width 80 height 14
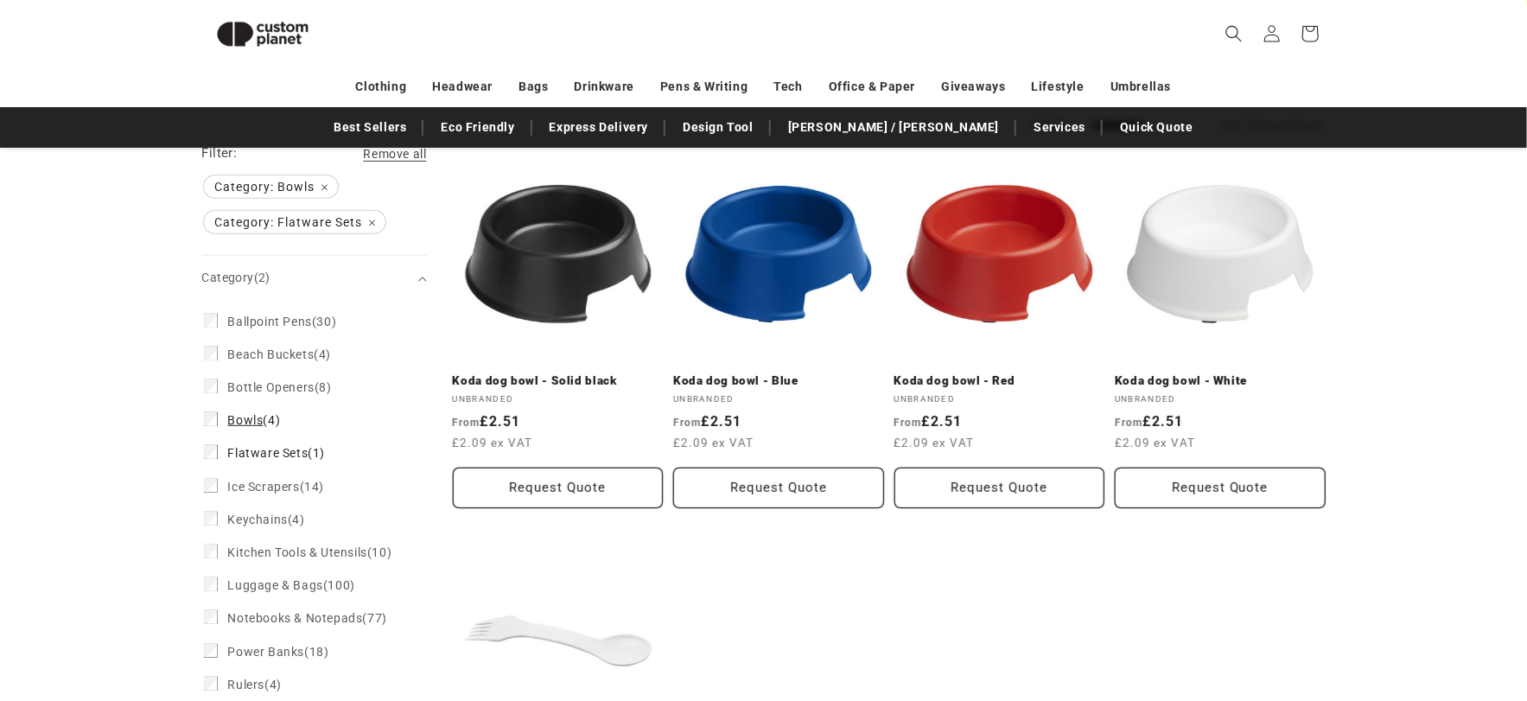
click at [241, 413] on span "Bowls" at bounding box center [245, 420] width 35 height 14
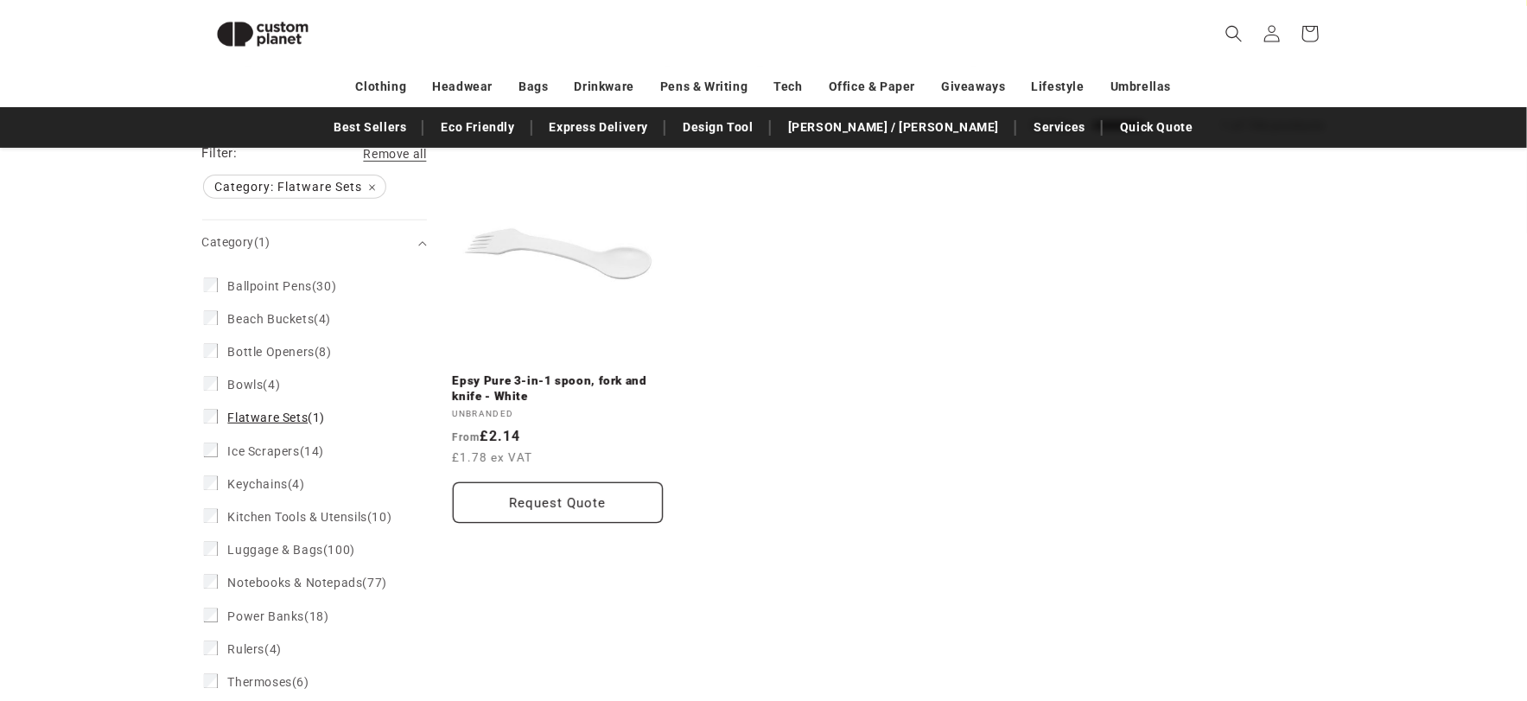
click at [253, 418] on span "Flatware Sets" at bounding box center [268, 417] width 80 height 14
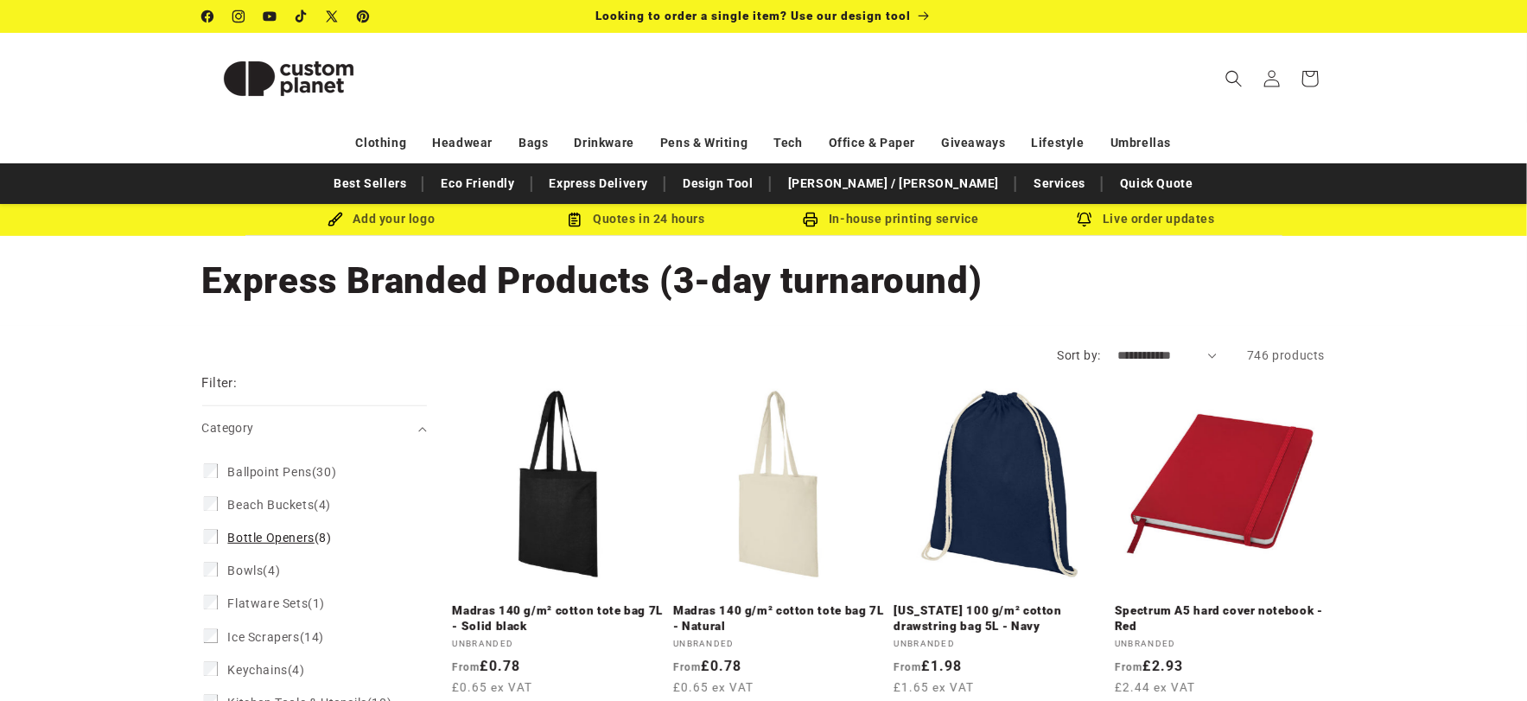
click at [288, 535] on span "Bottle Openers" at bounding box center [271, 538] width 86 height 14
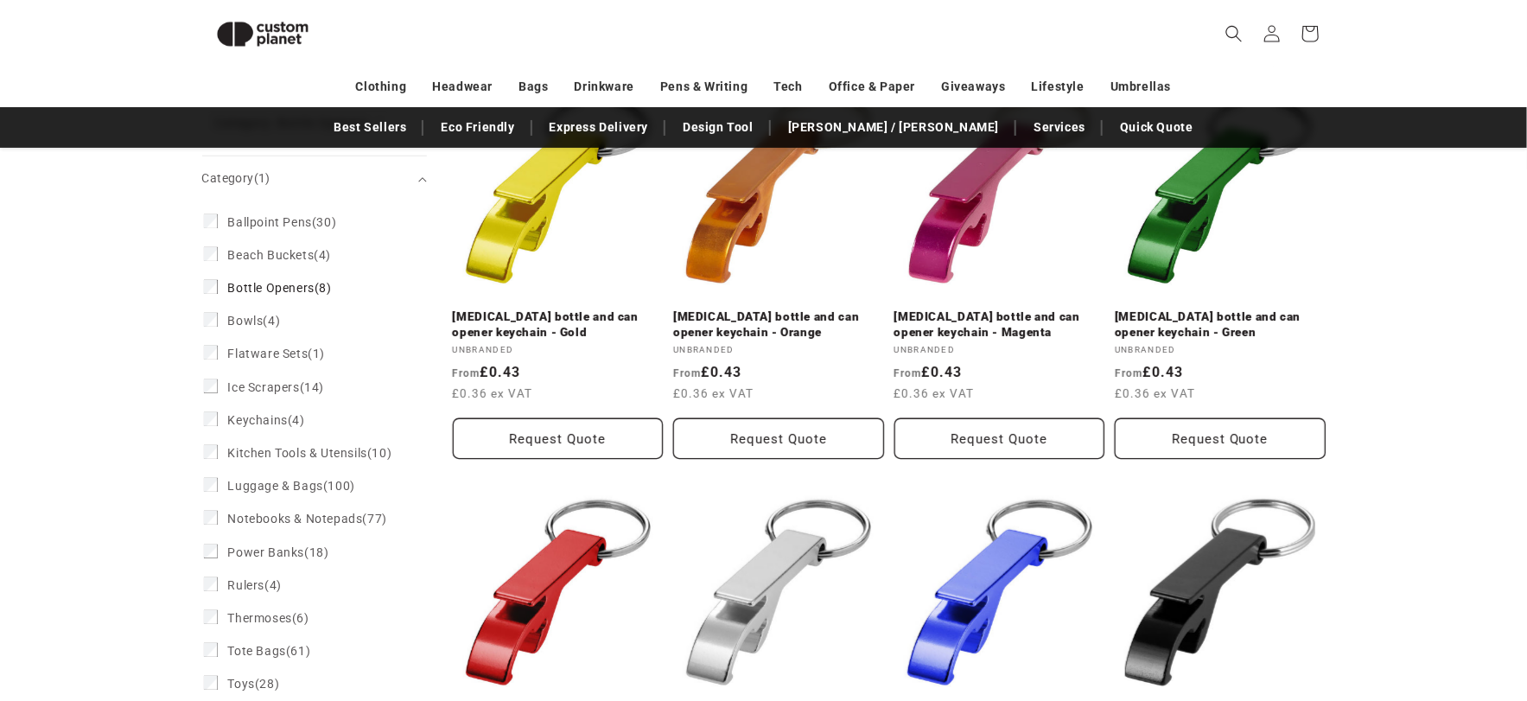
scroll to position [322, 0]
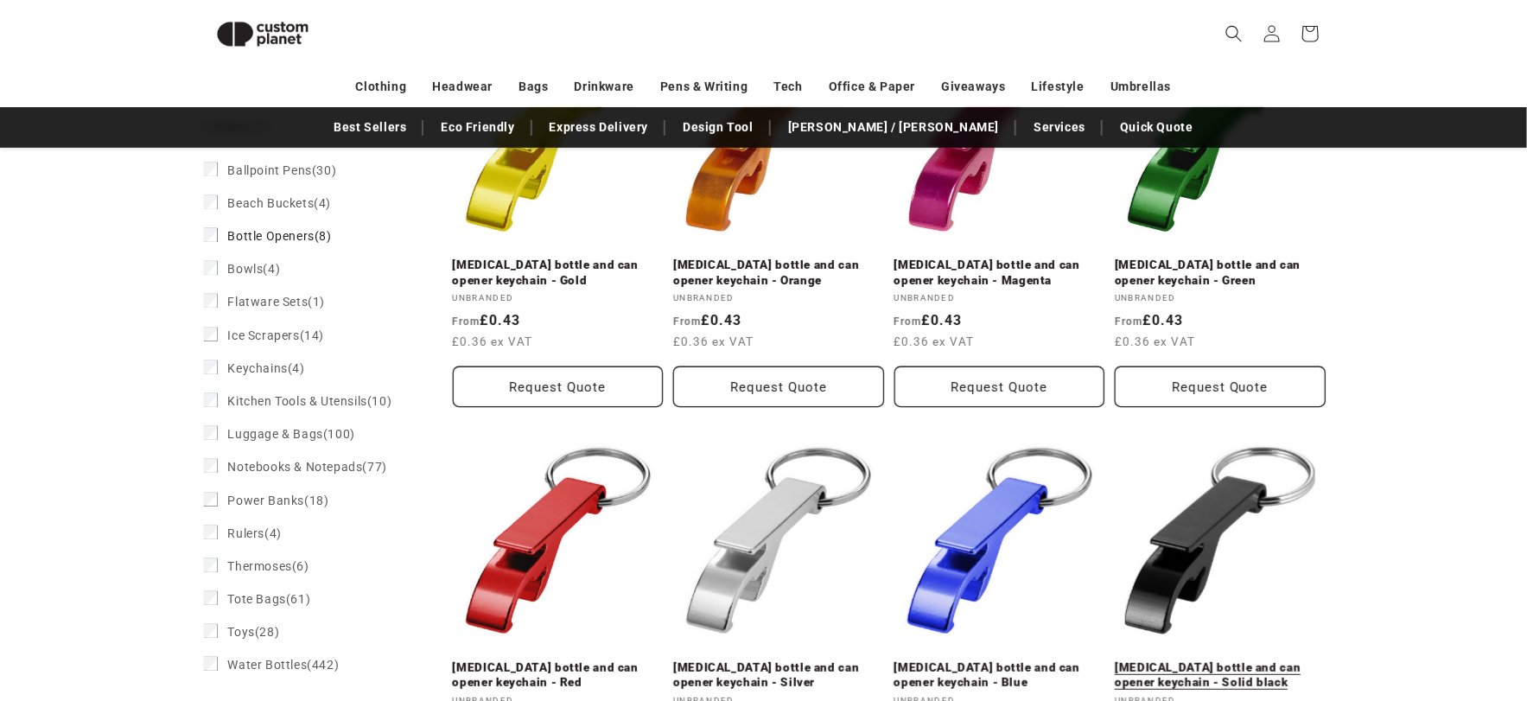
click at [1222, 660] on link "[MEDICAL_DATA] bottle and can opener keychain - Solid black" at bounding box center [1220, 675] width 211 height 30
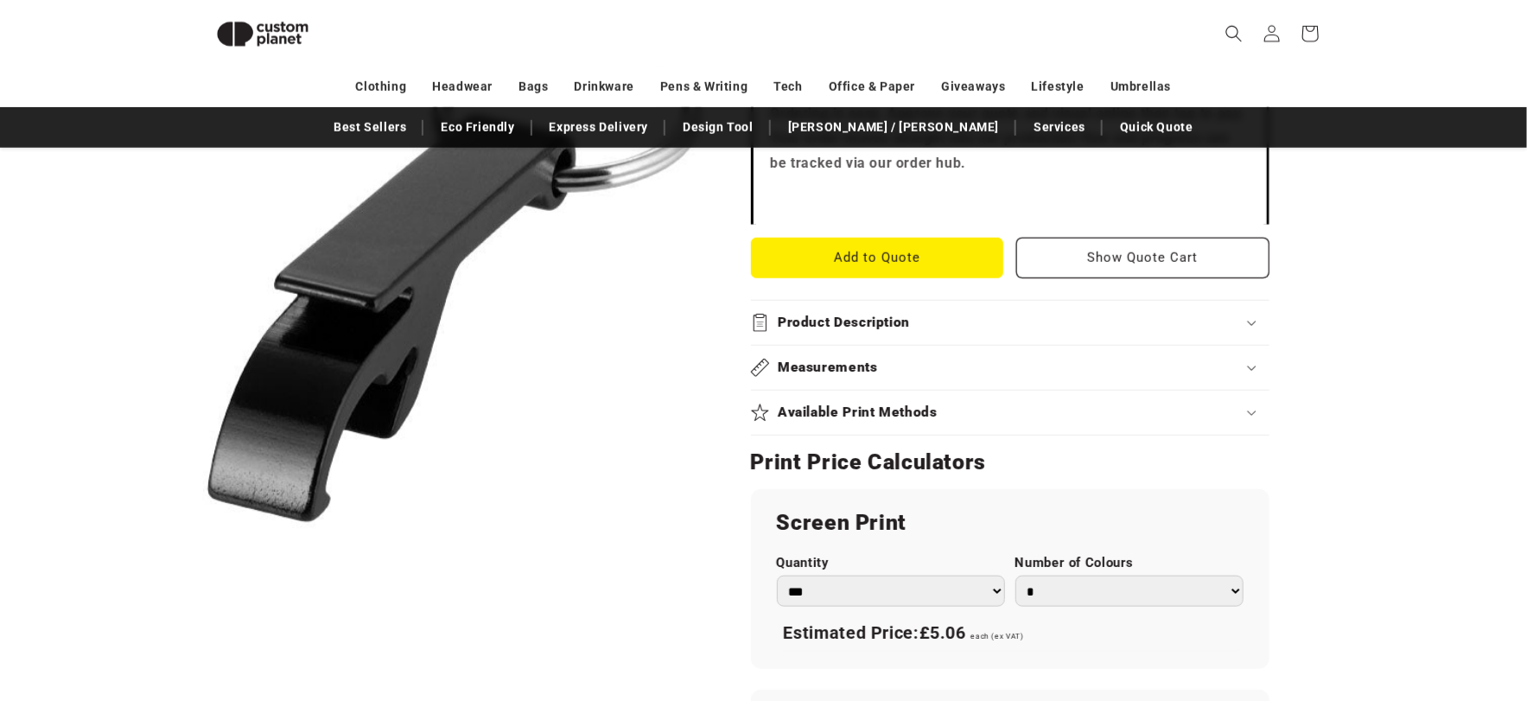
scroll to position [783, 0]
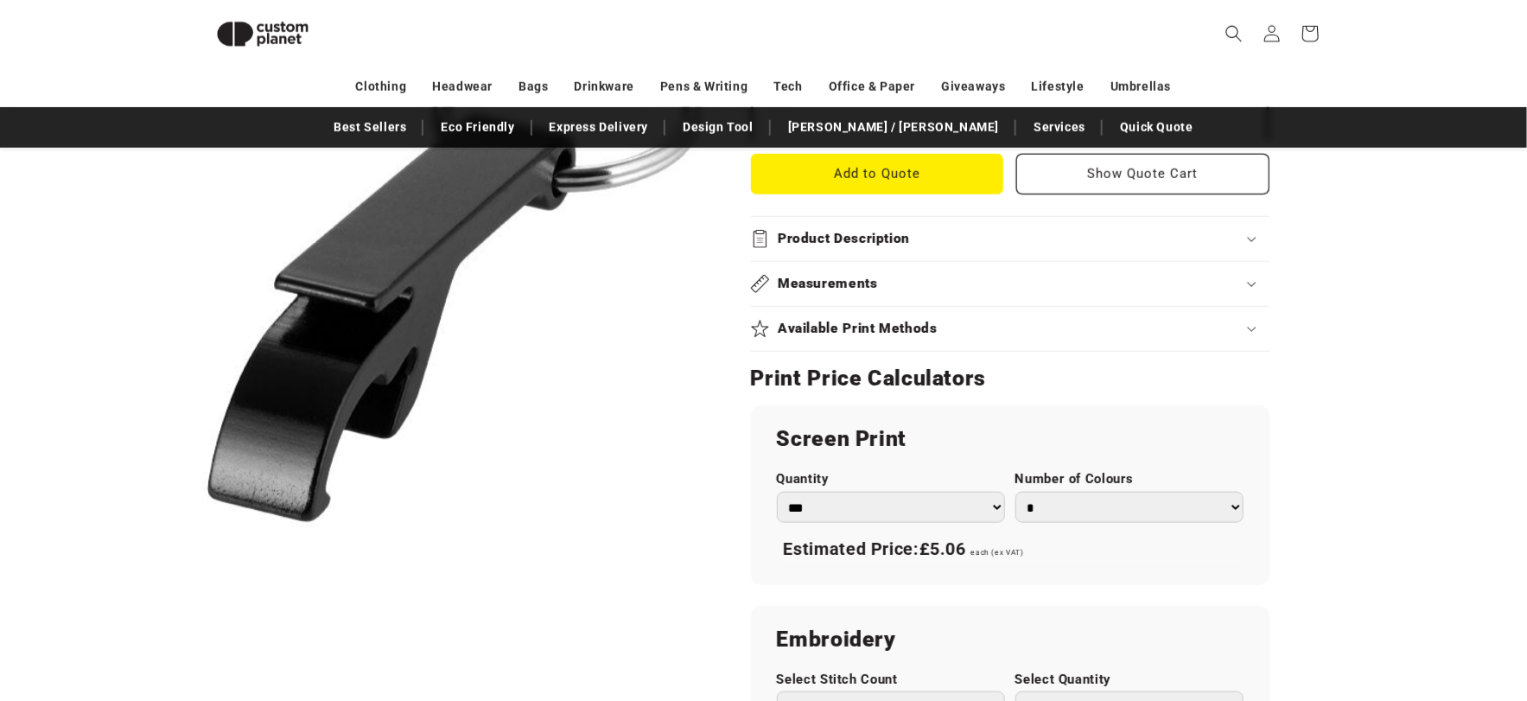
click at [951, 492] on select "*** *** *** **** **** **** ***** *****" at bounding box center [891, 508] width 228 height 32
select select "***"
click at [777, 492] on select "*** *** *** **** **** **** ***** *****" at bounding box center [891, 508] width 228 height 32
click at [1084, 492] on select "* * * * * * *" at bounding box center [1129, 508] width 228 height 32
select select "*"
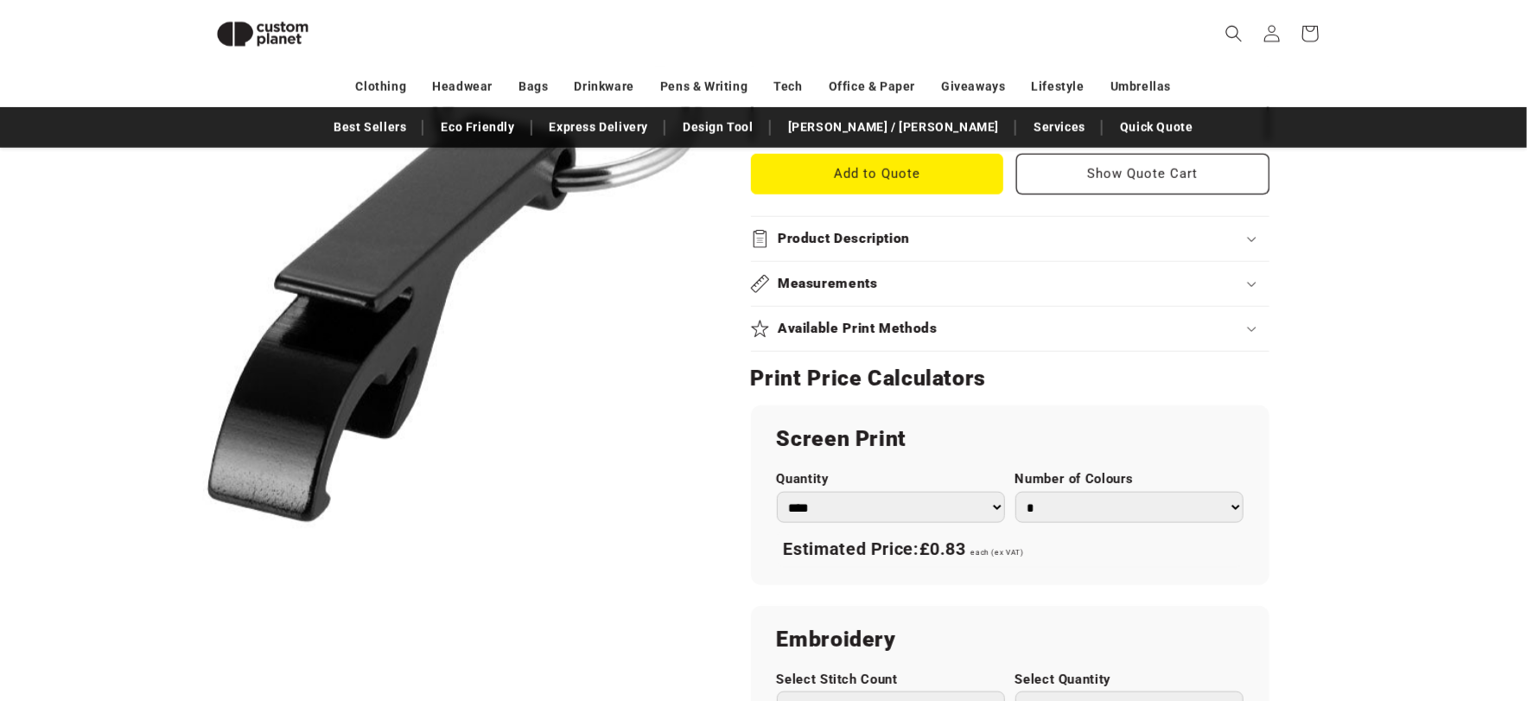
click at [1015, 492] on select "* * * * * * *" at bounding box center [1129, 508] width 228 height 32
click at [703, 556] on div "Skip to product information Open media 1 in modal 1 / of 1" at bounding box center [454, 333] width 505 height 1744
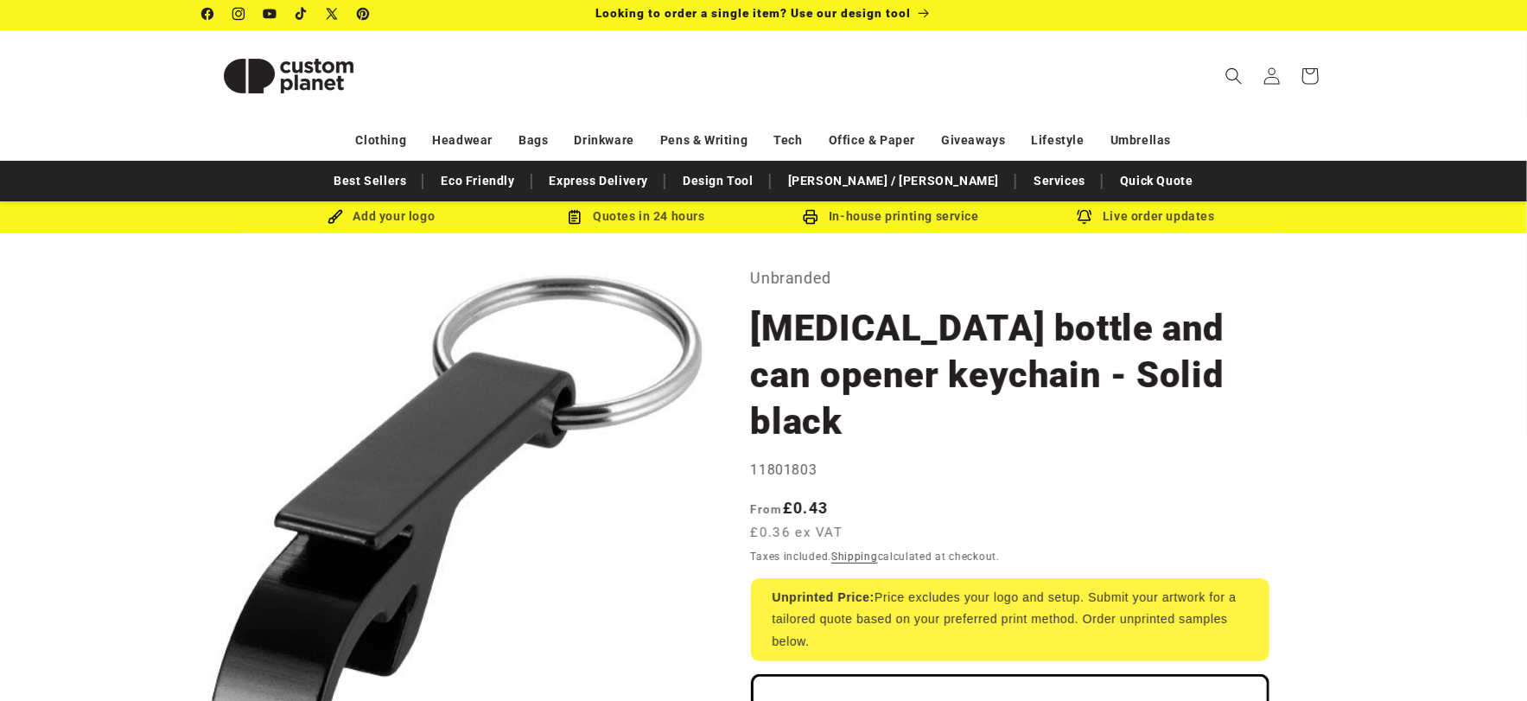
scroll to position [0, 0]
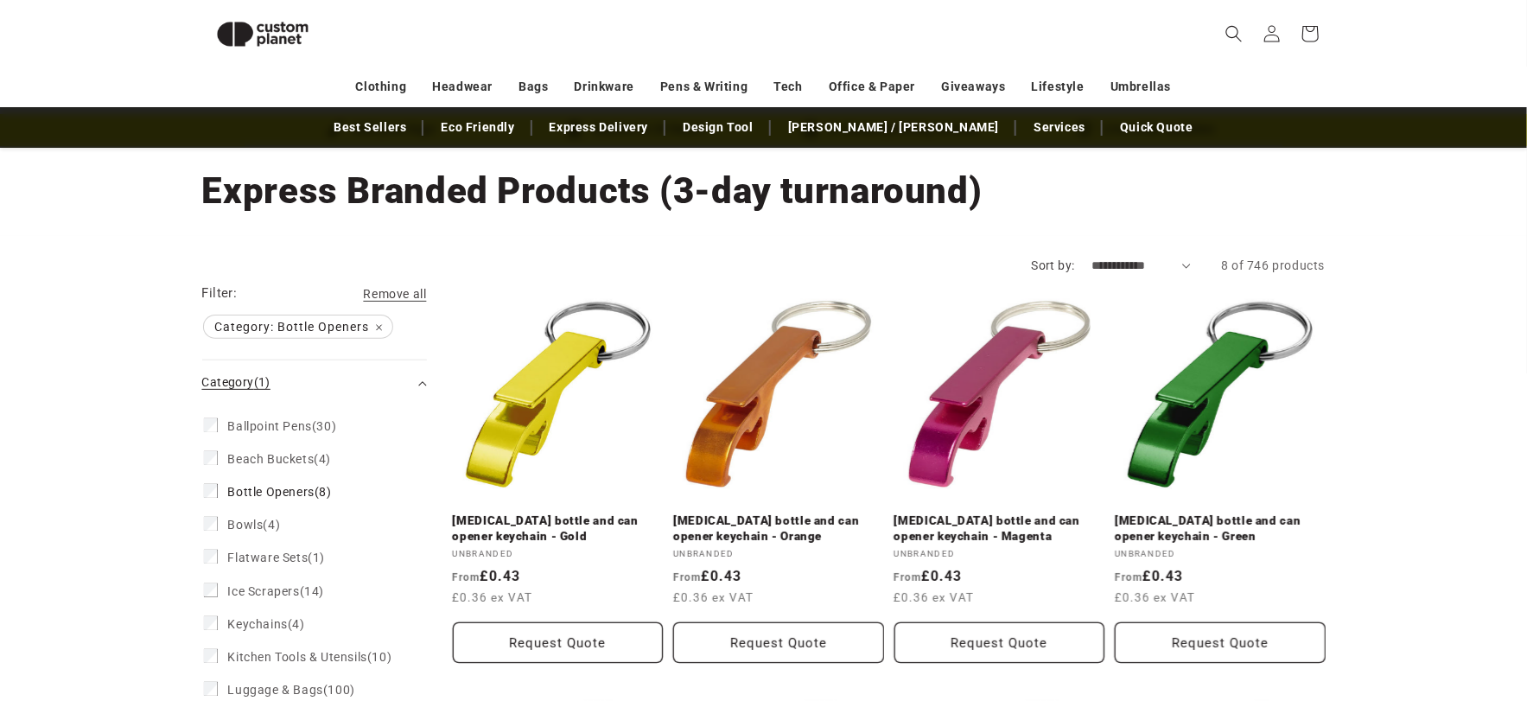
scroll to position [68, 0]
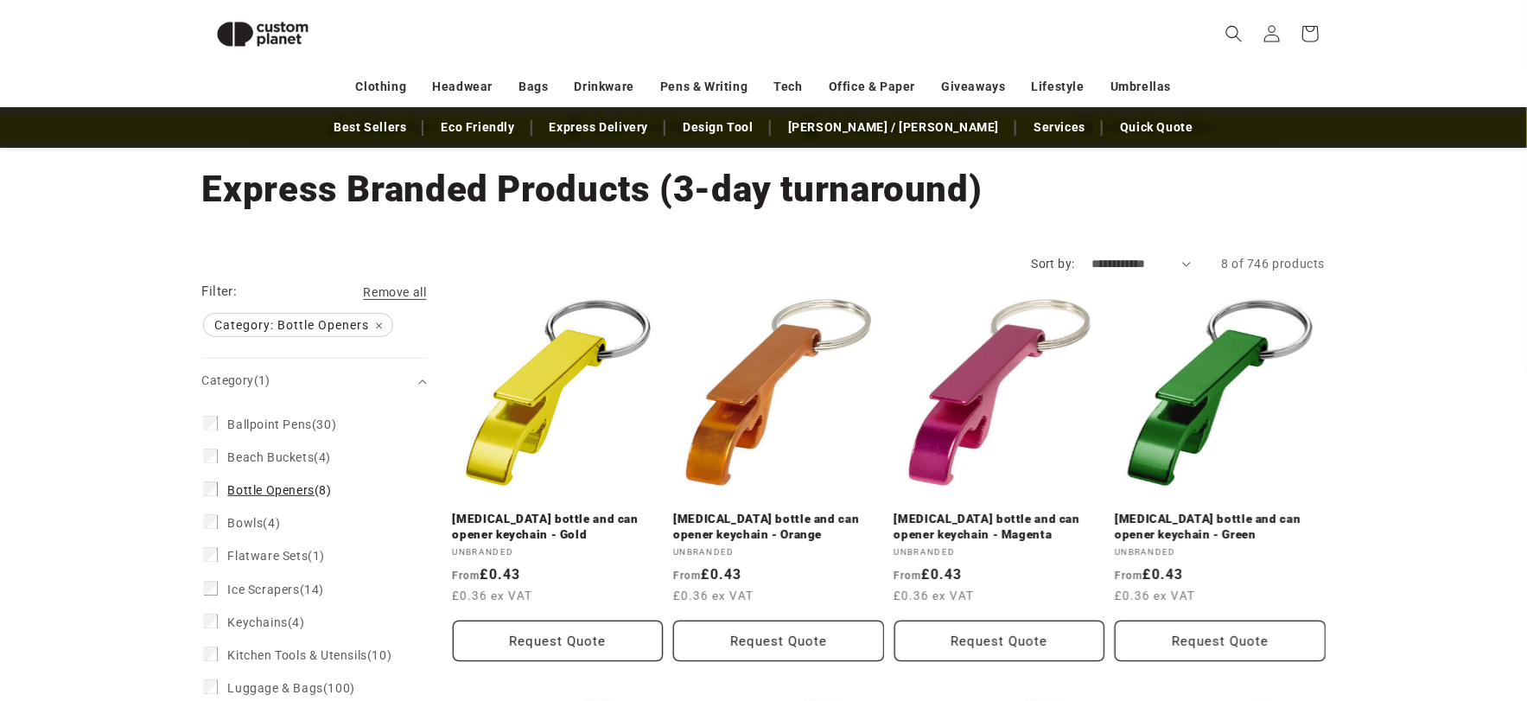
click at [219, 486] on label "Bottle Openers (8) Bottle Openers (8 products)" at bounding box center [309, 490] width 211 height 33
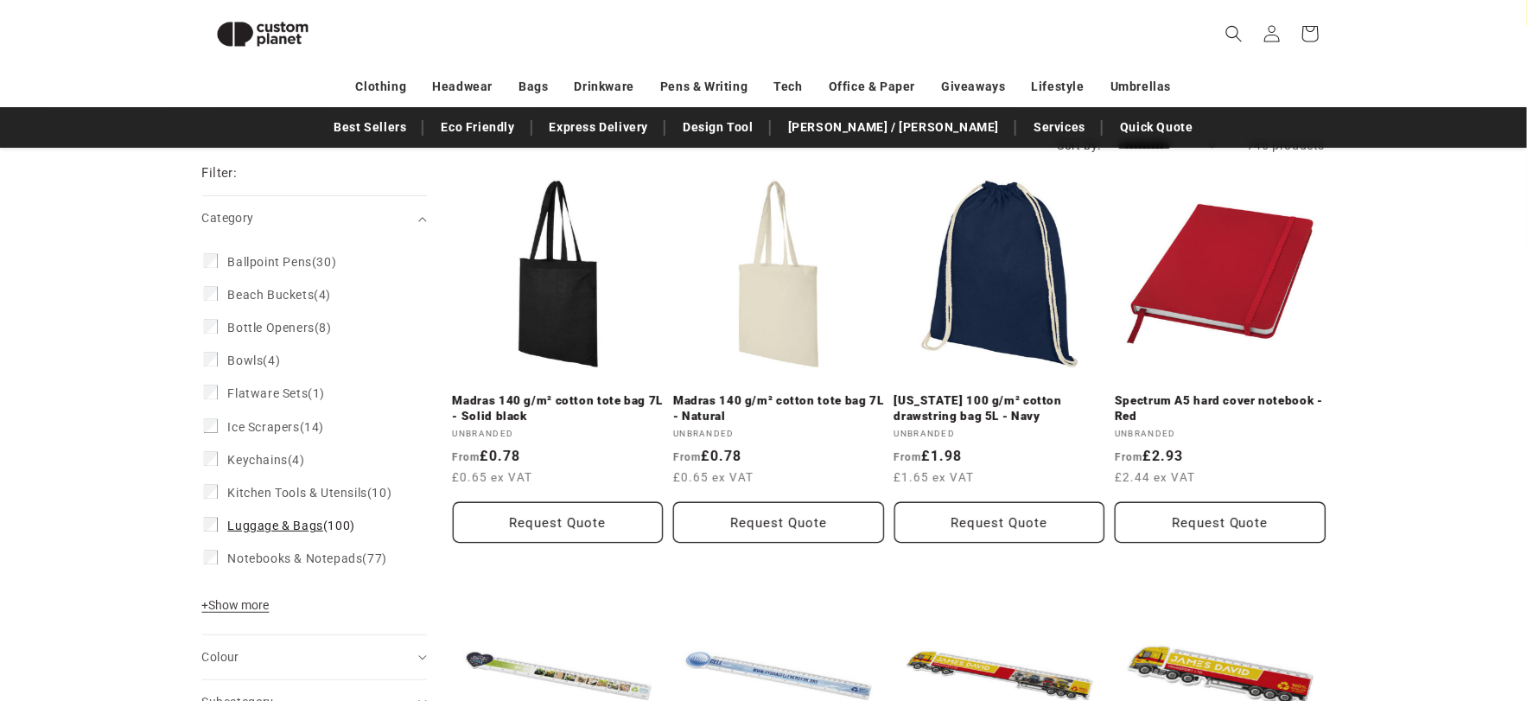
scroll to position [299, 0]
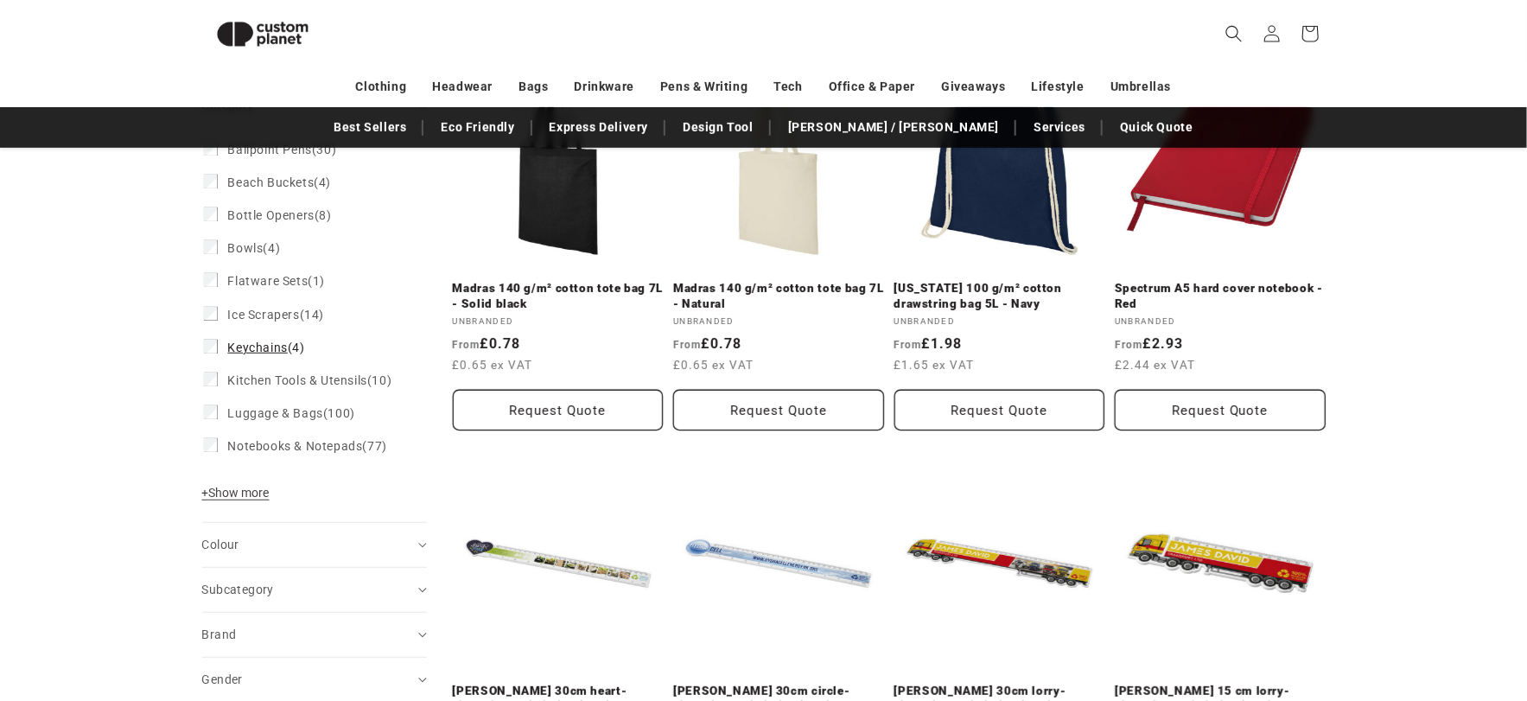
click at [218, 340] on label "Keychains (4) Keychains (4 products)" at bounding box center [309, 347] width 211 height 33
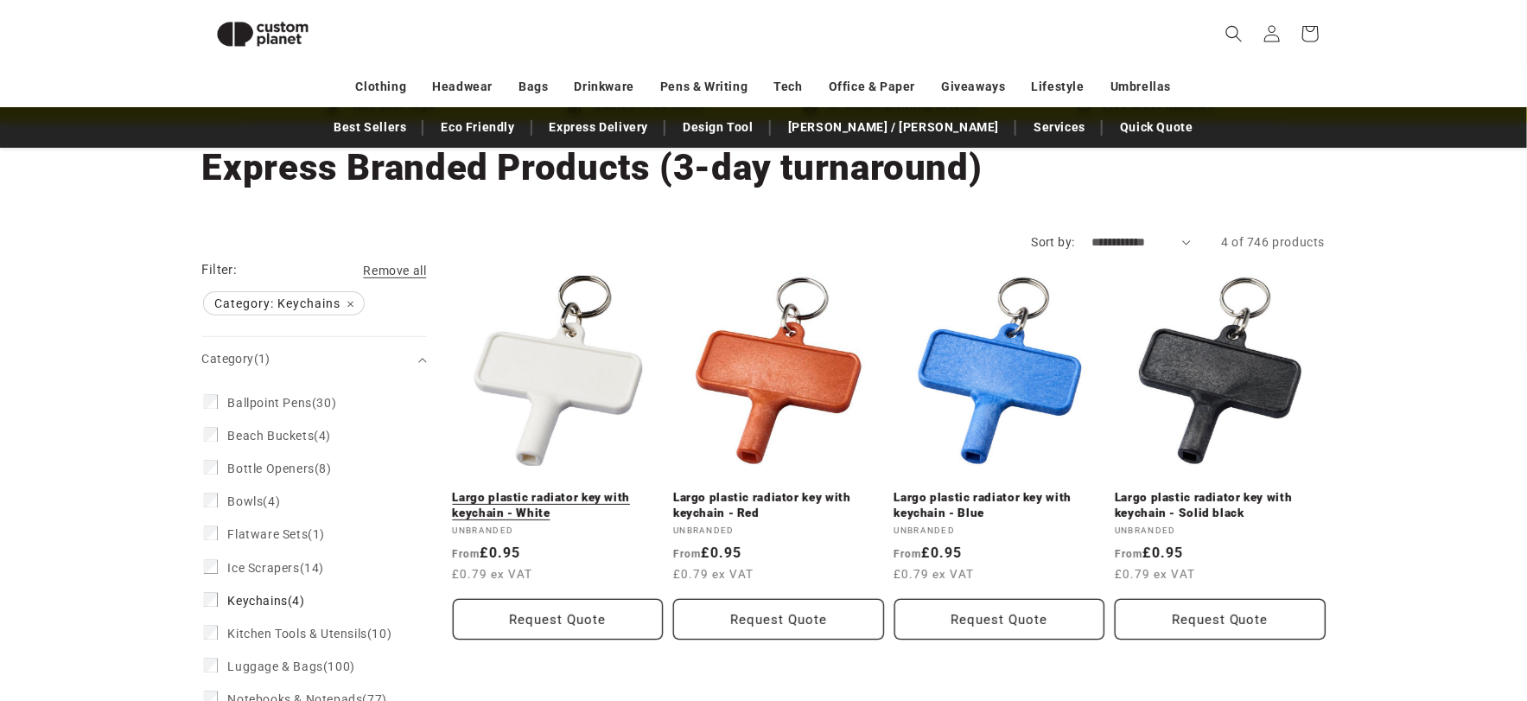
scroll to position [68, 0]
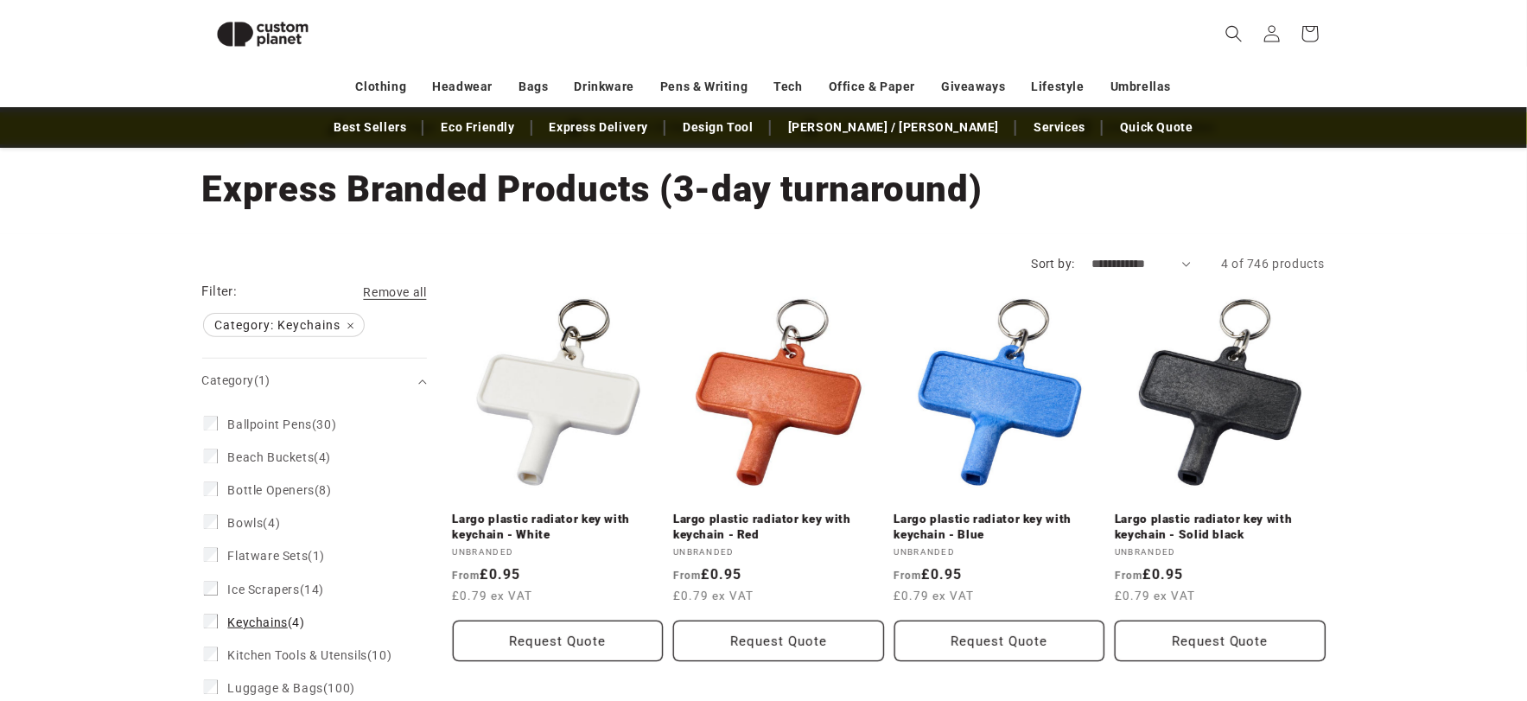
click at [258, 610] on label "Keychains (4) Keychains (4 products)" at bounding box center [309, 622] width 211 height 33
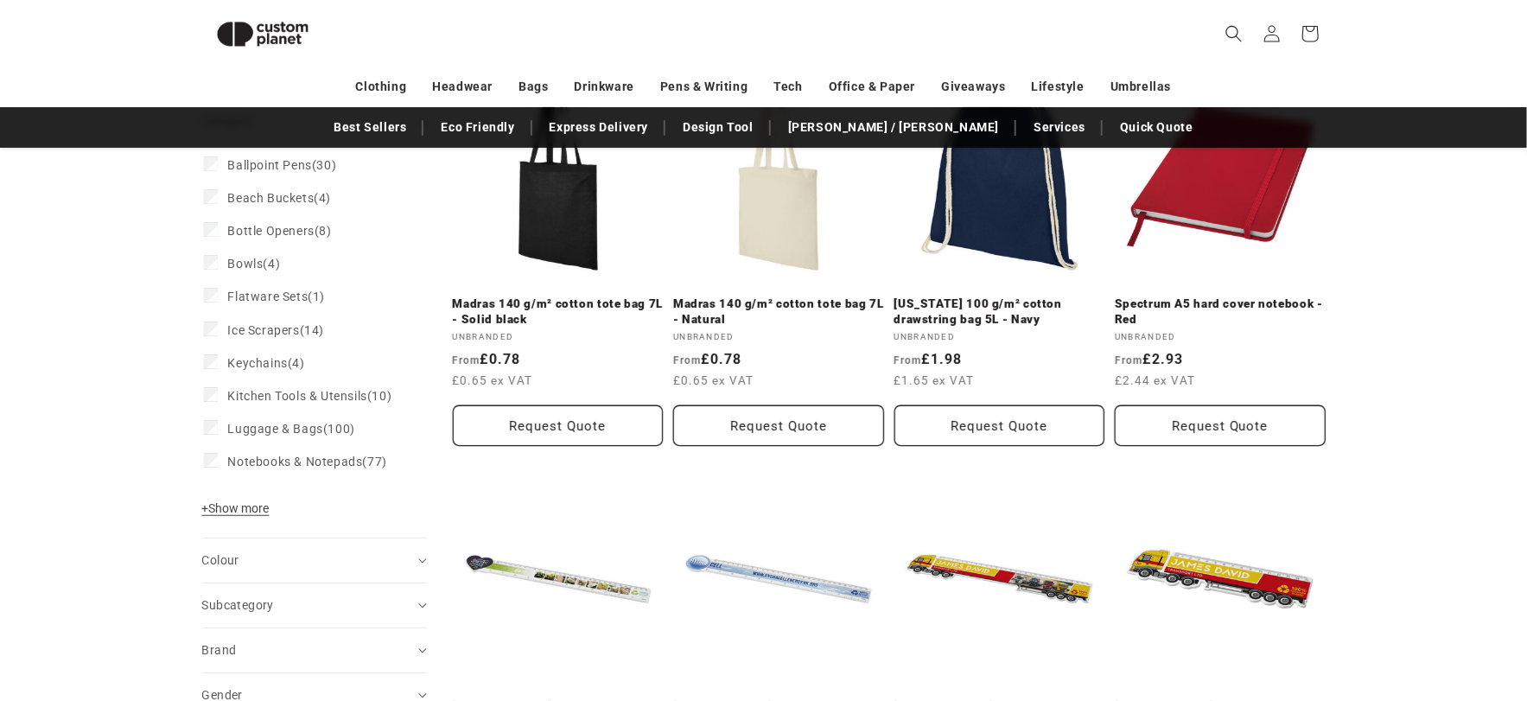
scroll to position [299, 0]
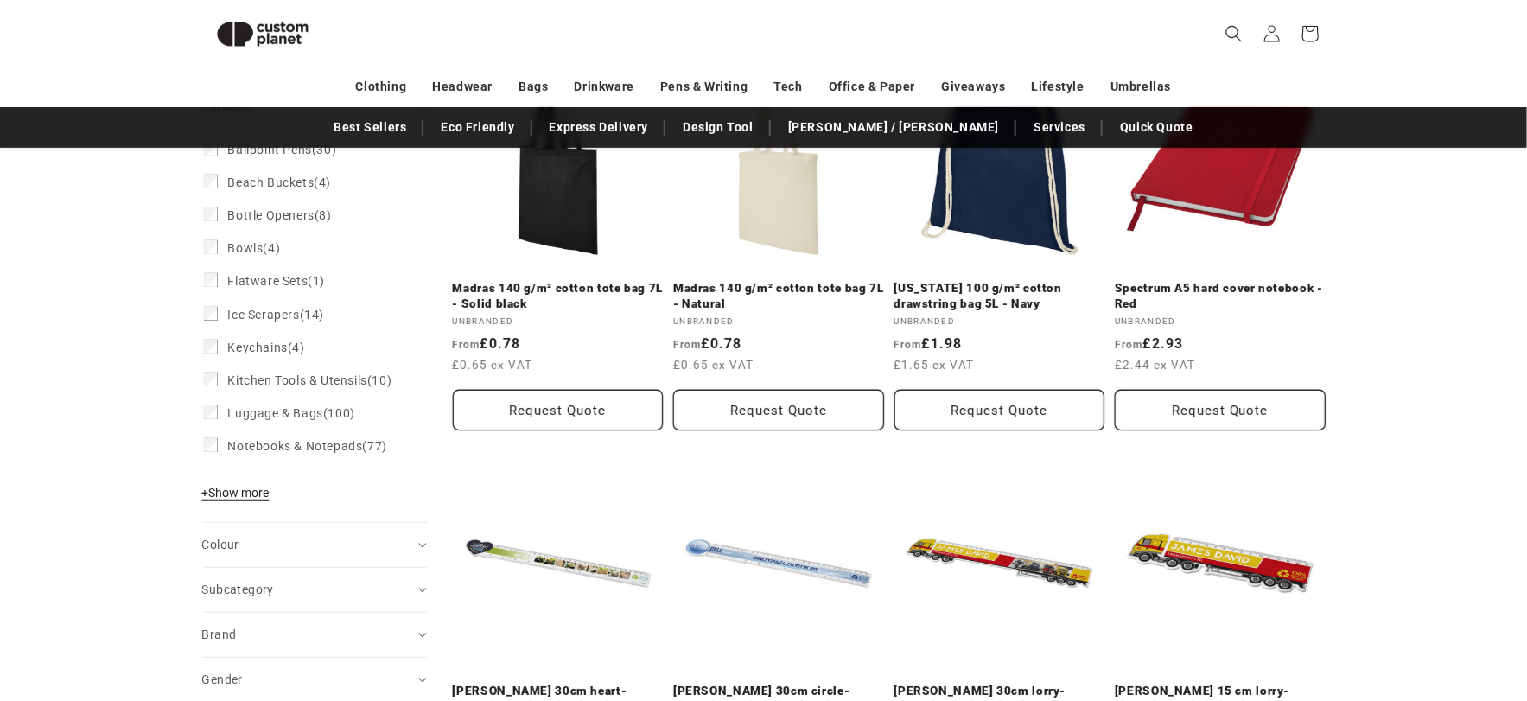
click at [228, 499] on span "+ Show more" at bounding box center [235, 493] width 67 height 14
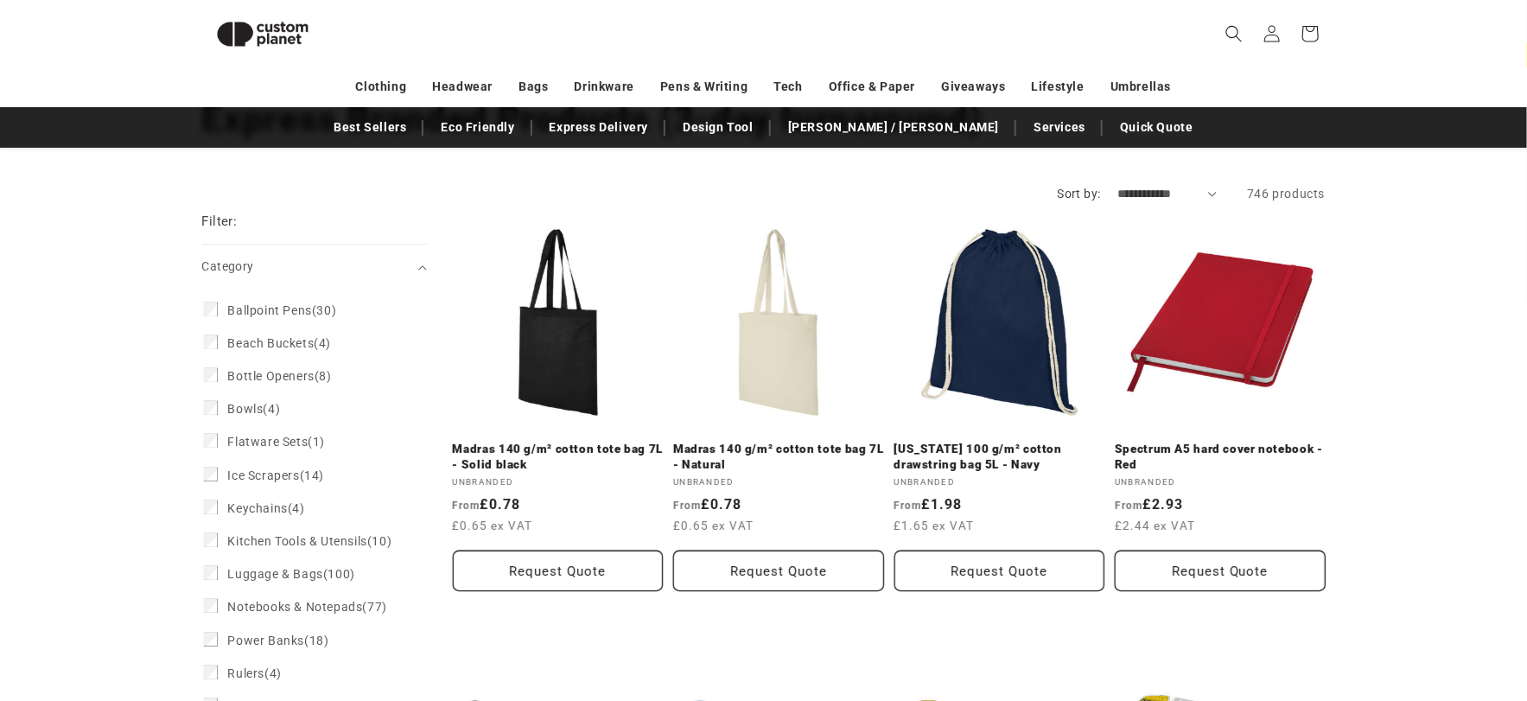
scroll to position [68, 0]
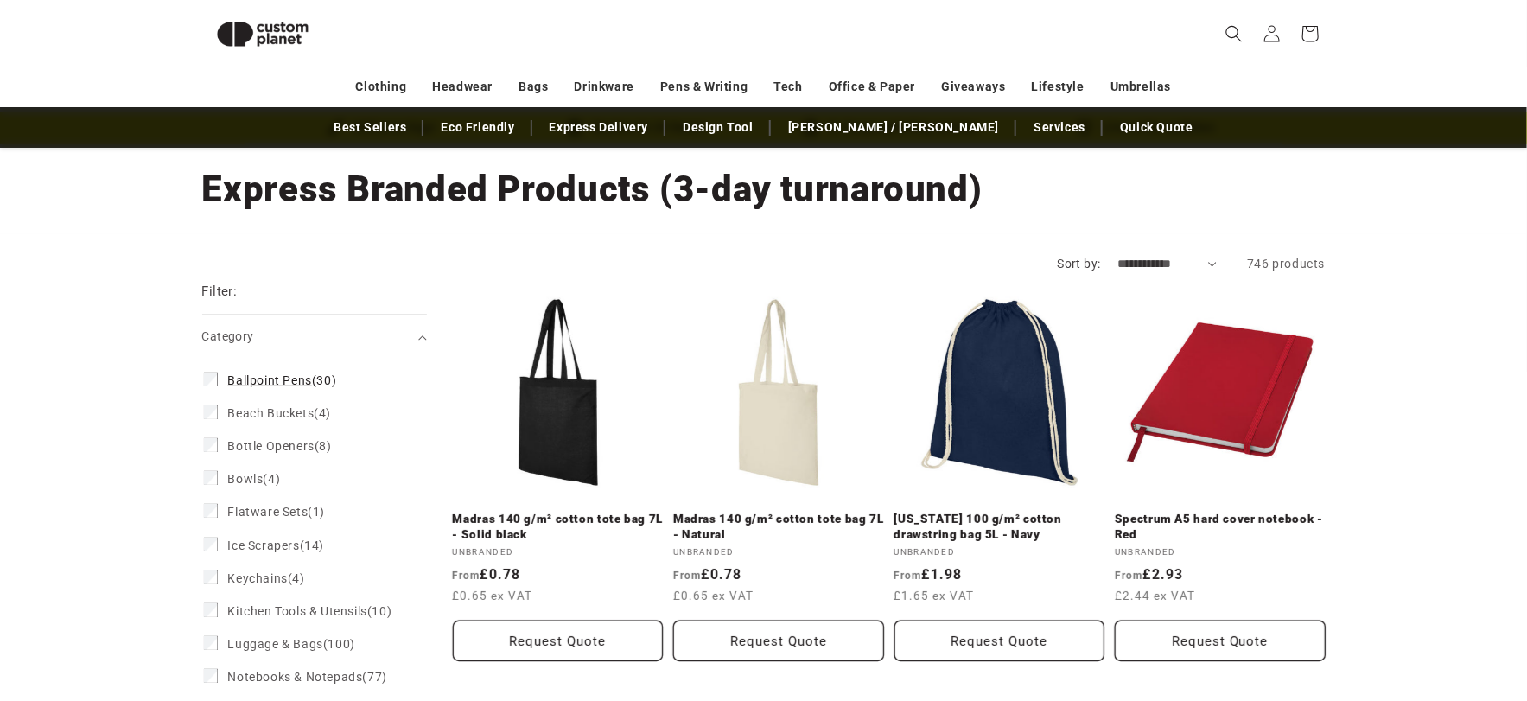
click at [283, 373] on span "Ballpoint Pens" at bounding box center [270, 380] width 84 height 14
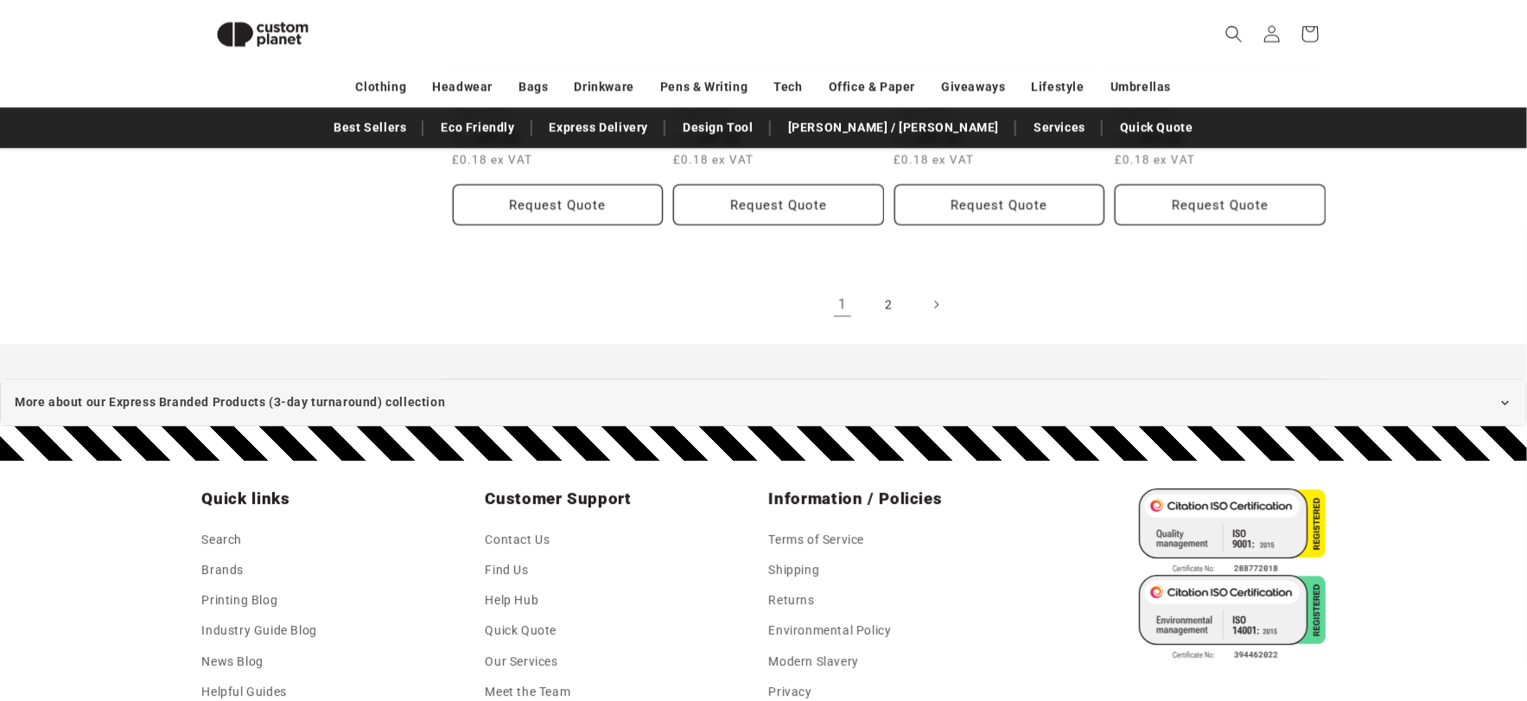
scroll to position [2258, 0]
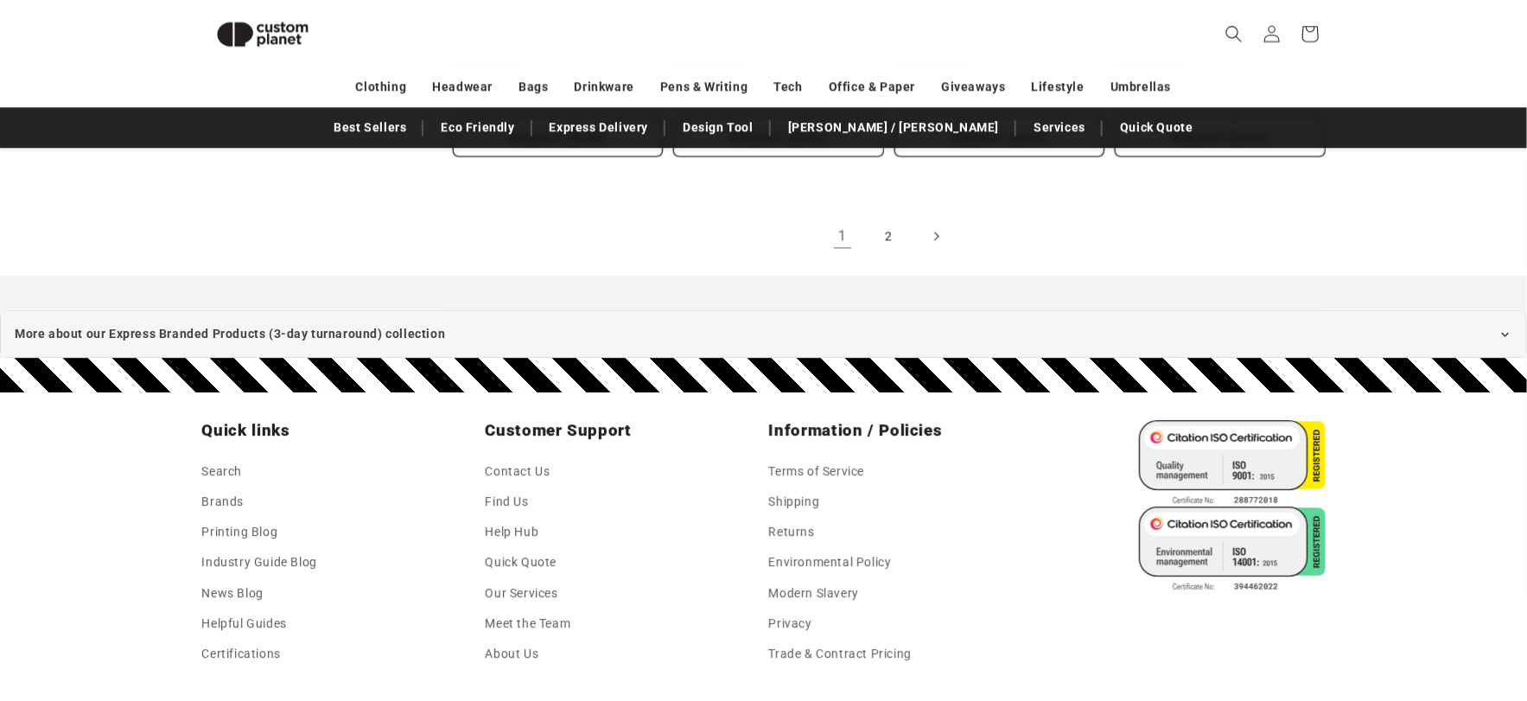
click at [928, 227] on span "Next page" at bounding box center [935, 235] width 17 height 17
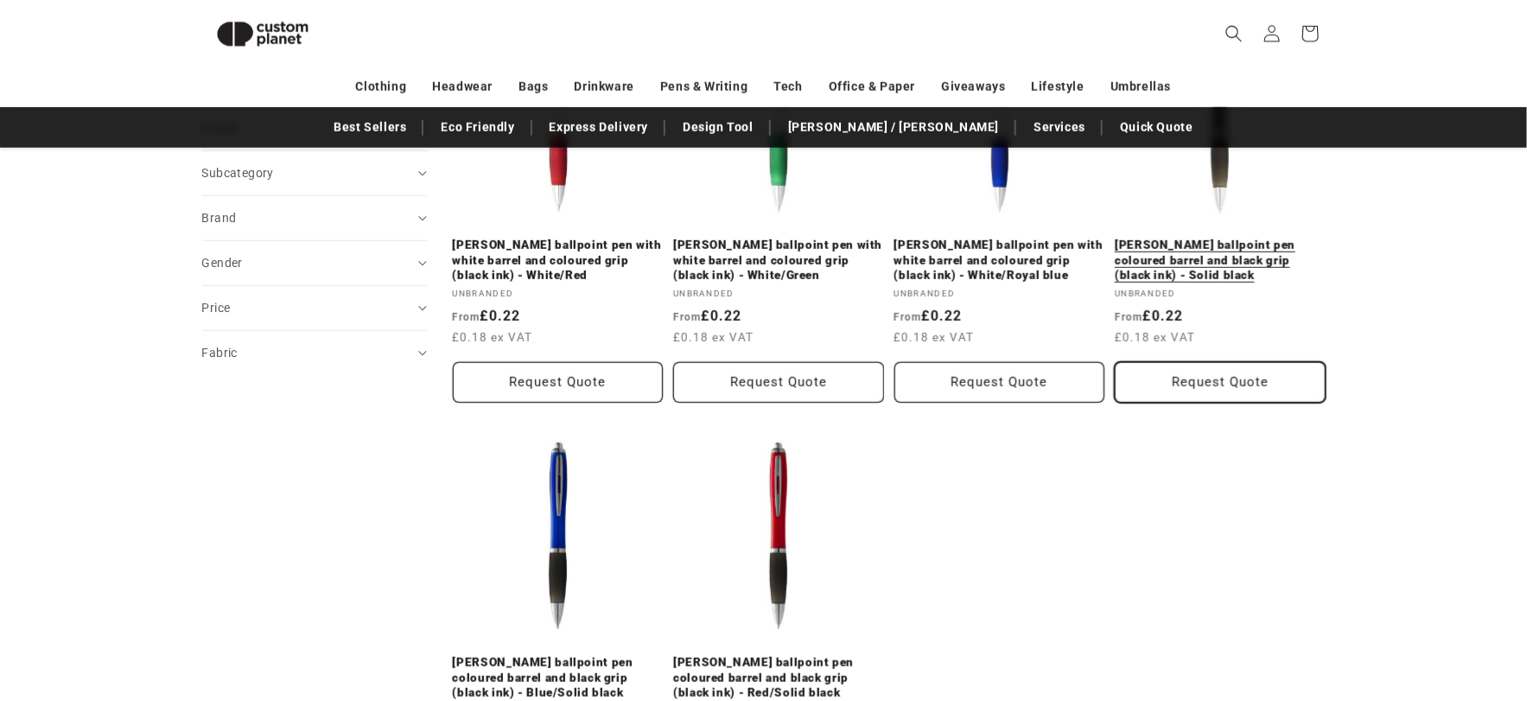
scroll to position [1012, 0]
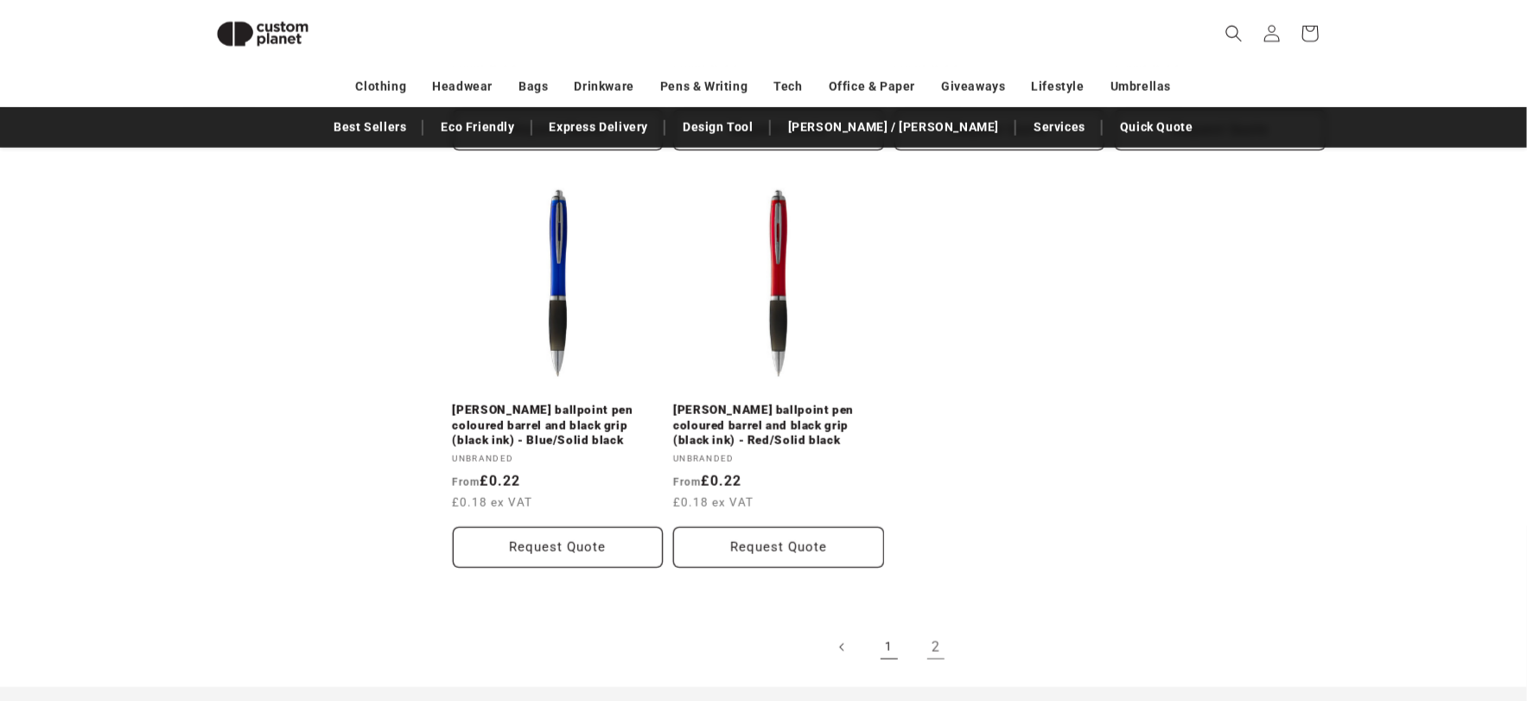
click at [887, 651] on link "1" at bounding box center [889, 647] width 38 height 38
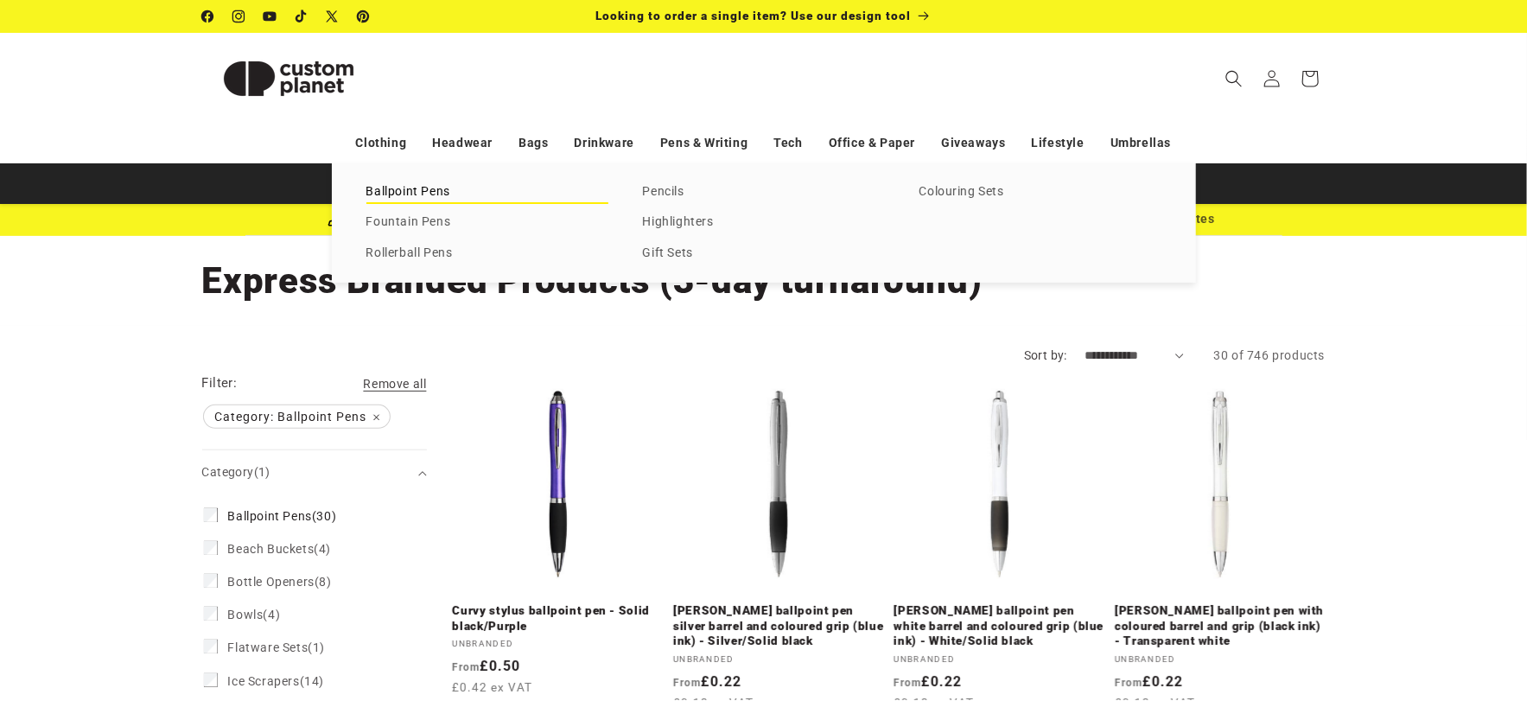
click at [423, 191] on link "Ballpoint Pens" at bounding box center [487, 192] width 242 height 23
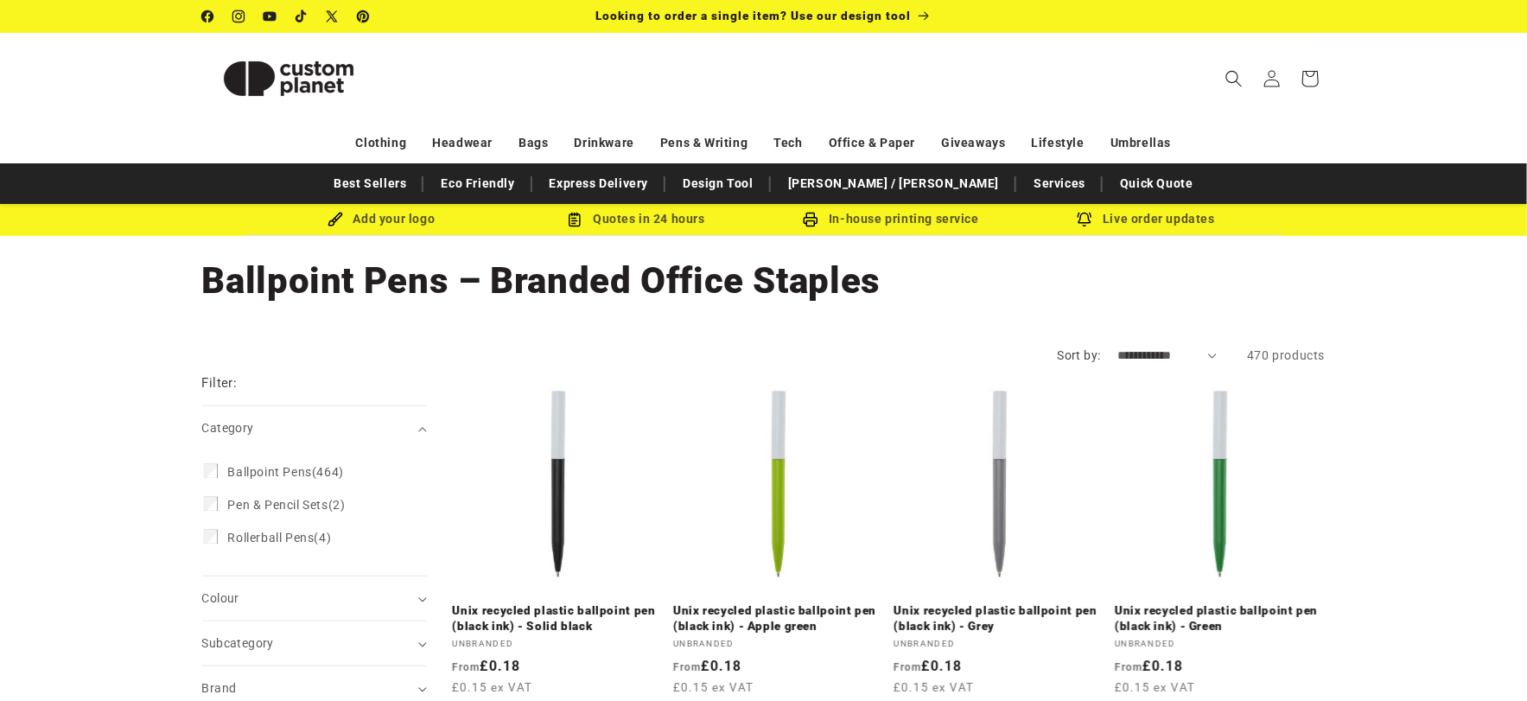
click at [1153, 360] on select "**********" at bounding box center [1167, 355] width 99 height 18
select select "**********"
click at [1118, 346] on select "**********" at bounding box center [1167, 355] width 99 height 18
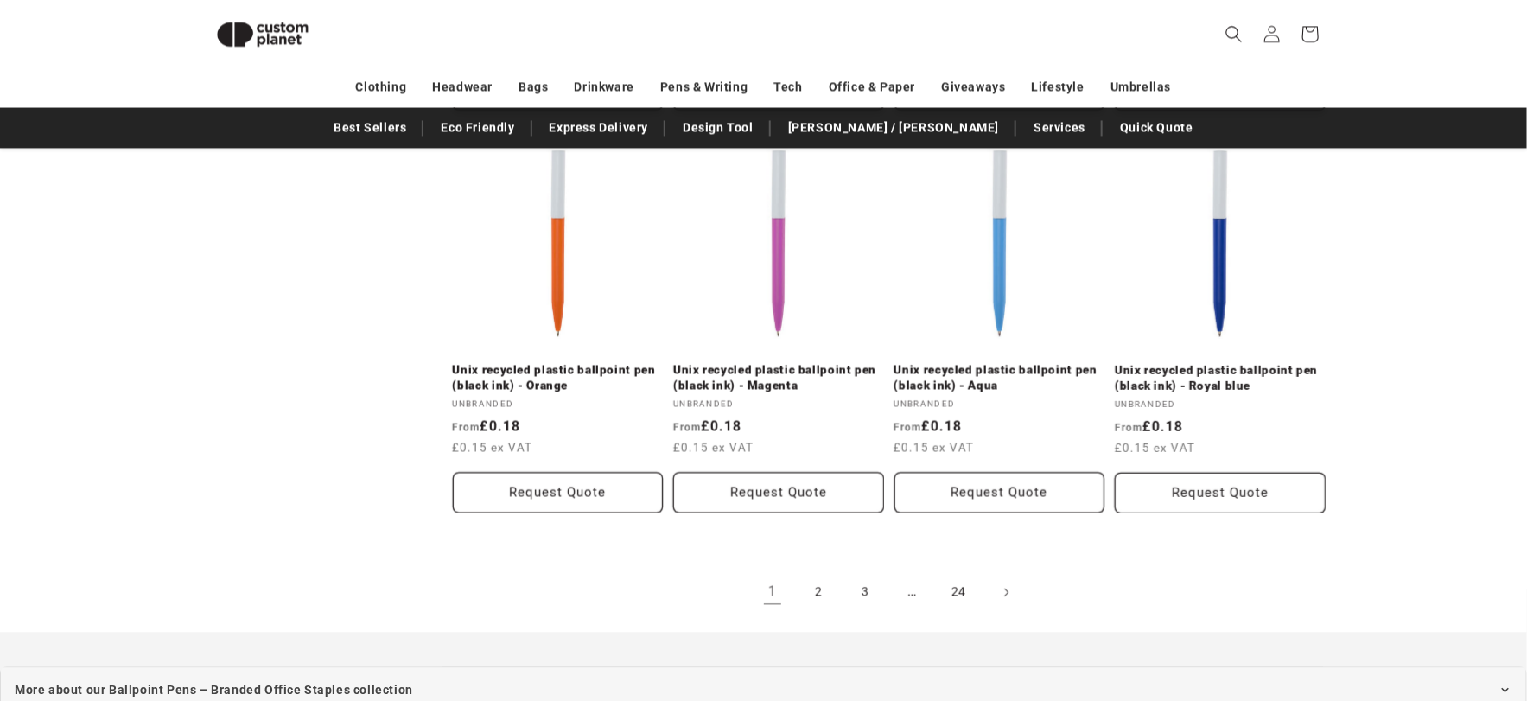
scroll to position [2050, 0]
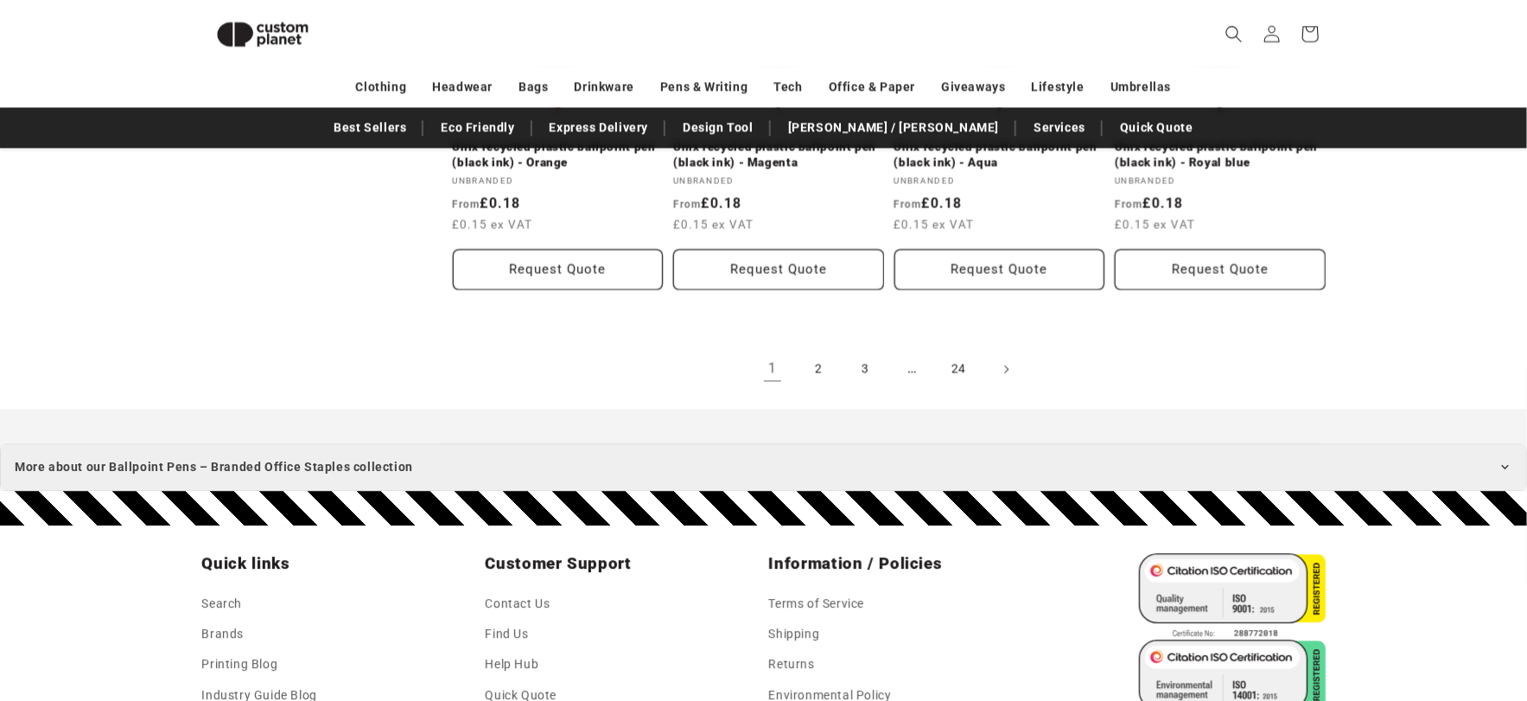
click at [812, 364] on link "2" at bounding box center [819, 369] width 38 height 38
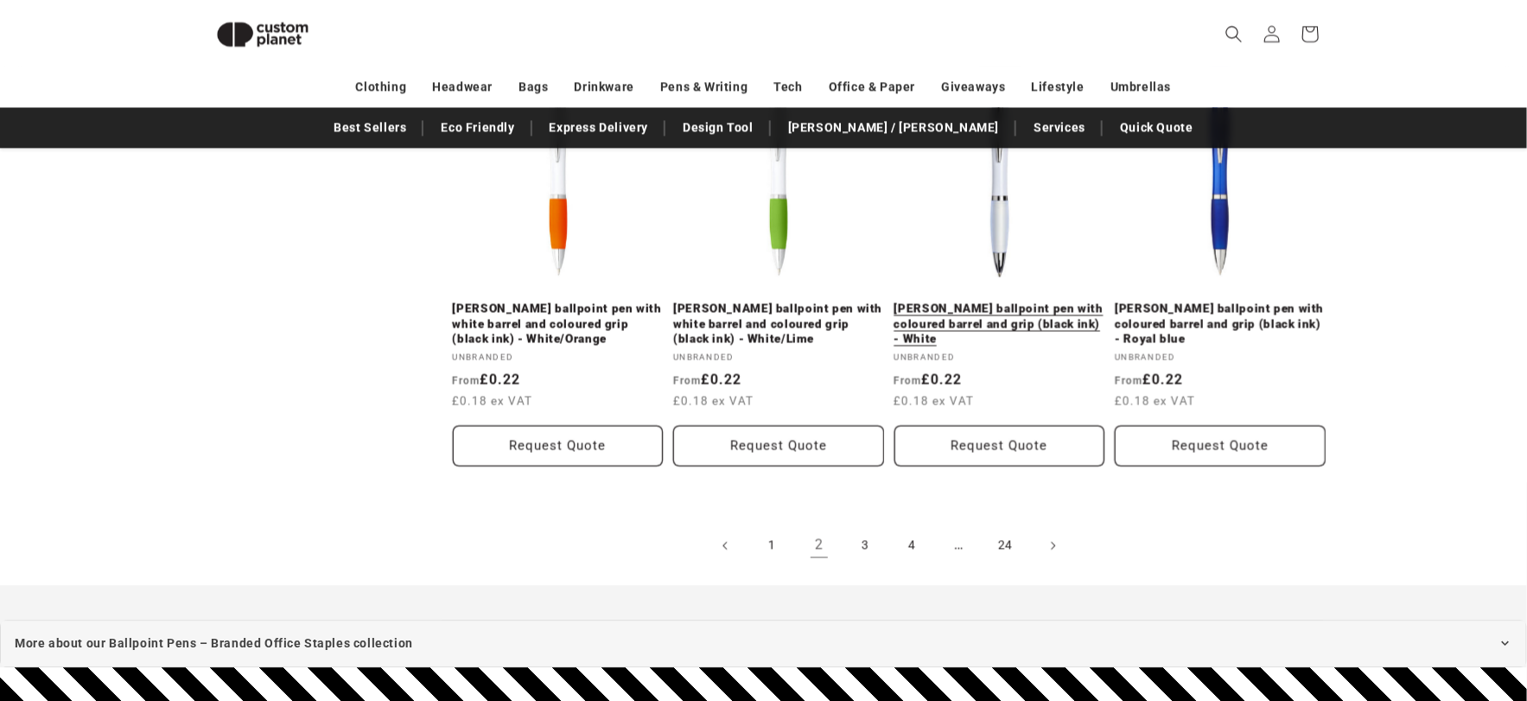
scroll to position [1936, 0]
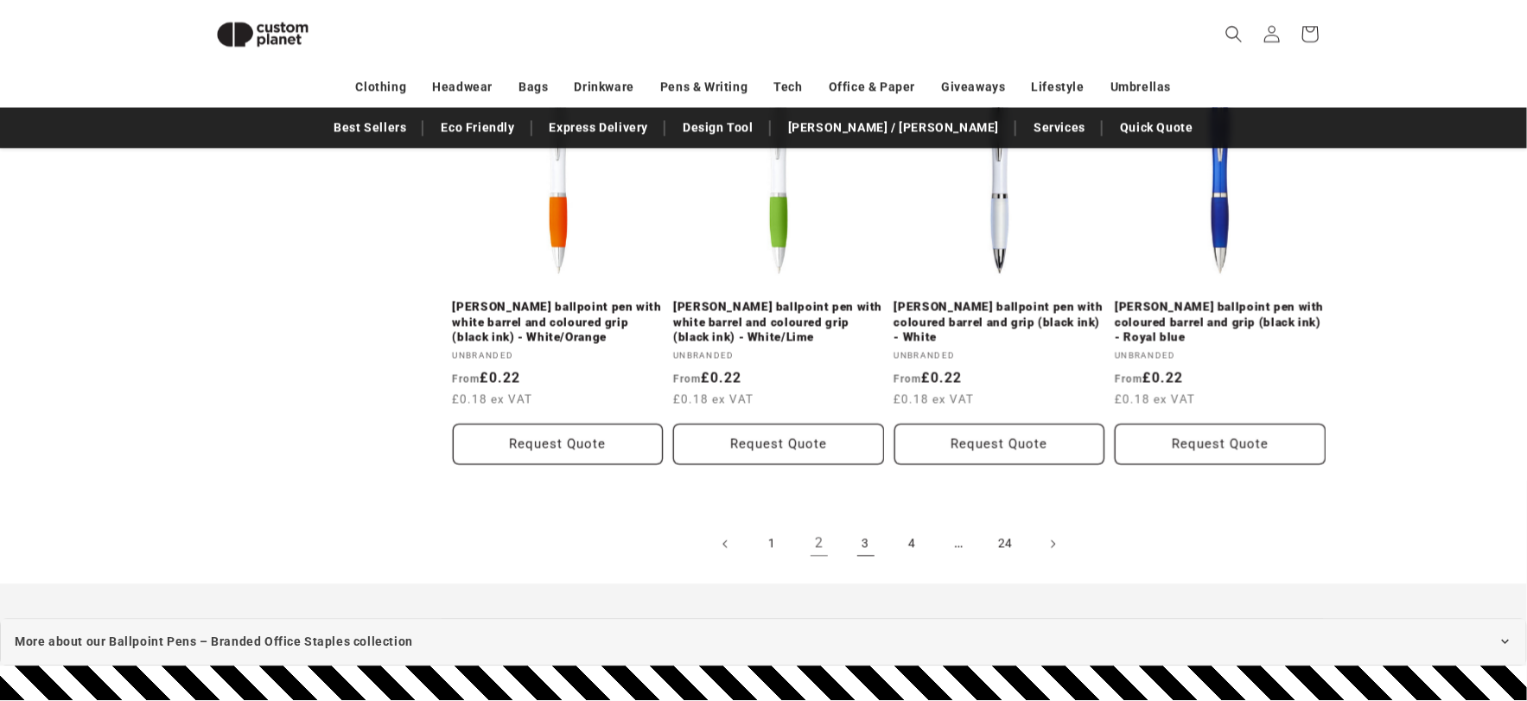
click at [860, 549] on link "3" at bounding box center [866, 543] width 38 height 38
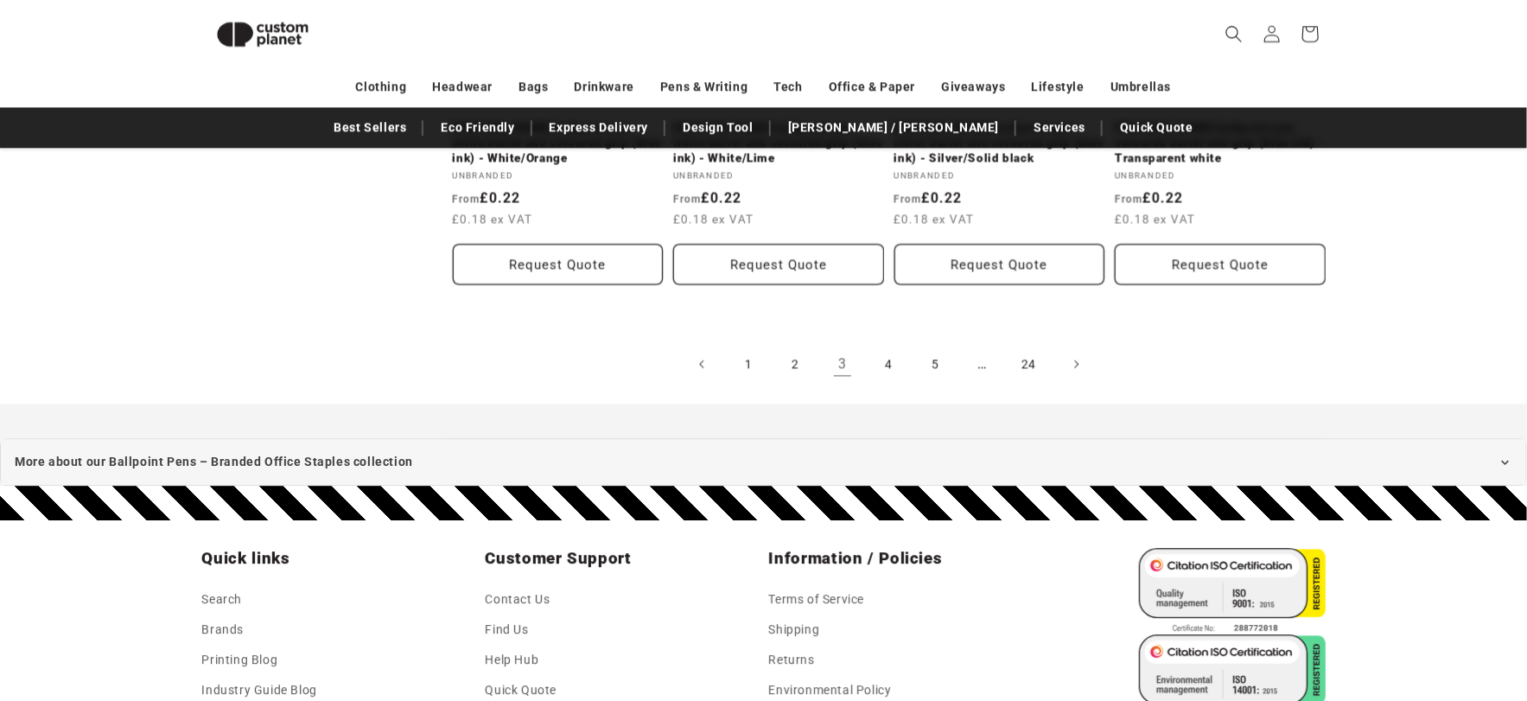
scroll to position [2166, 0]
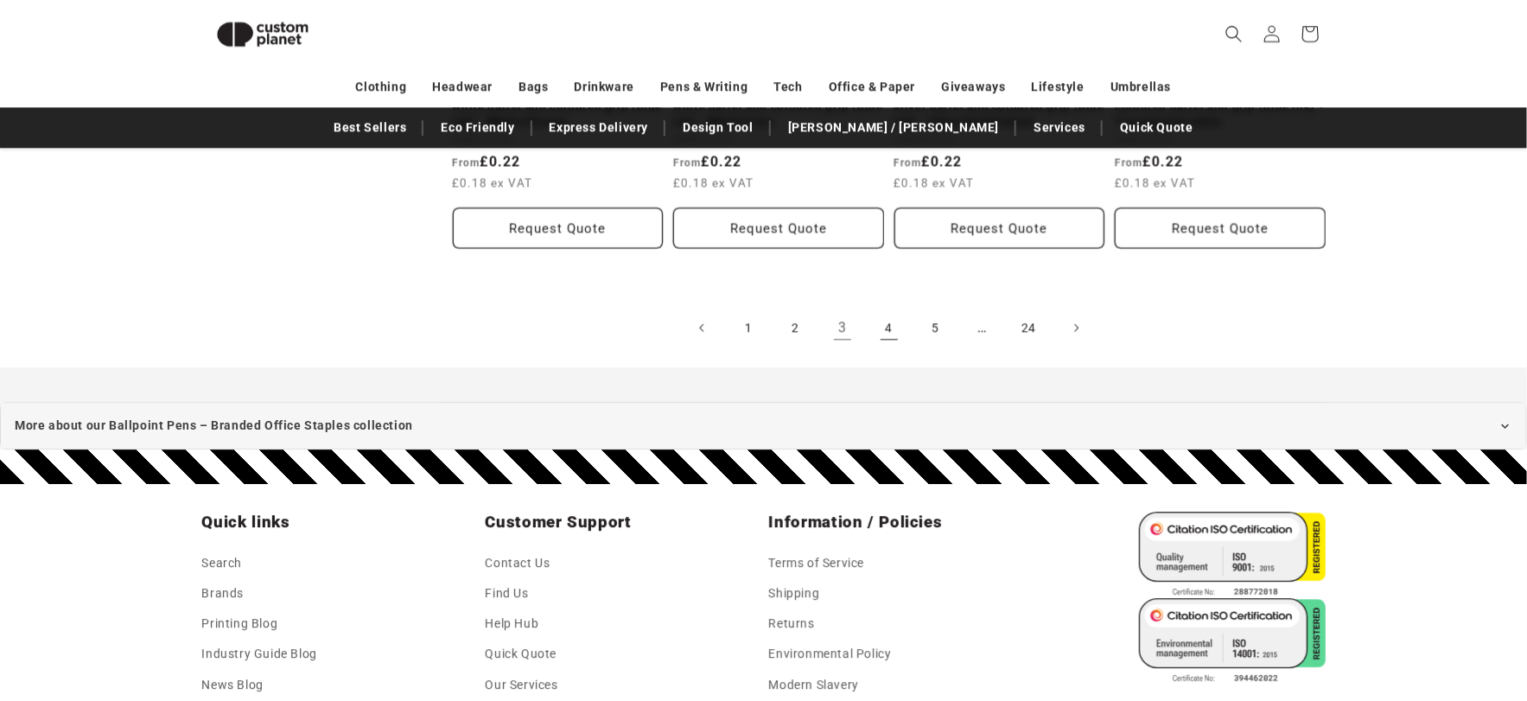
click at [883, 309] on link "4" at bounding box center [889, 327] width 38 height 38
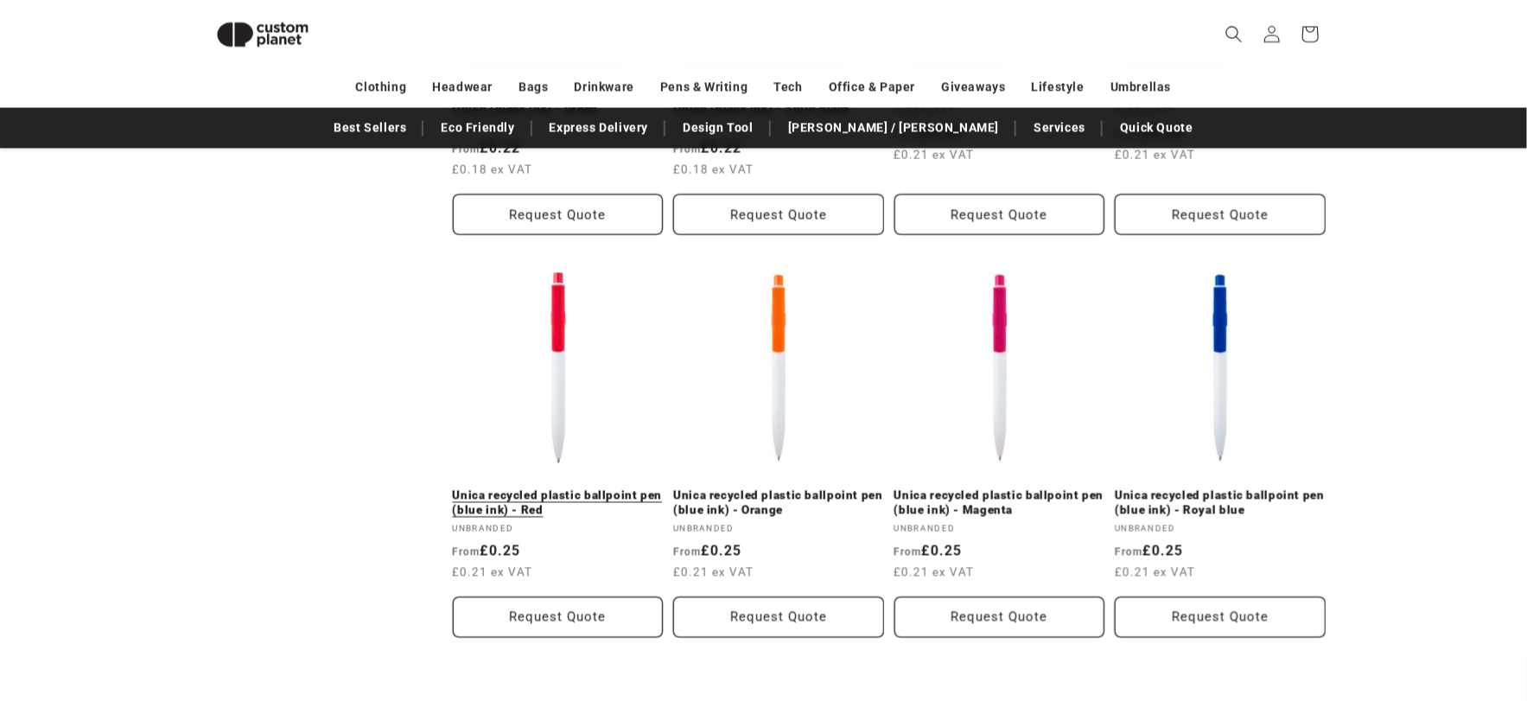
scroll to position [1820, 0]
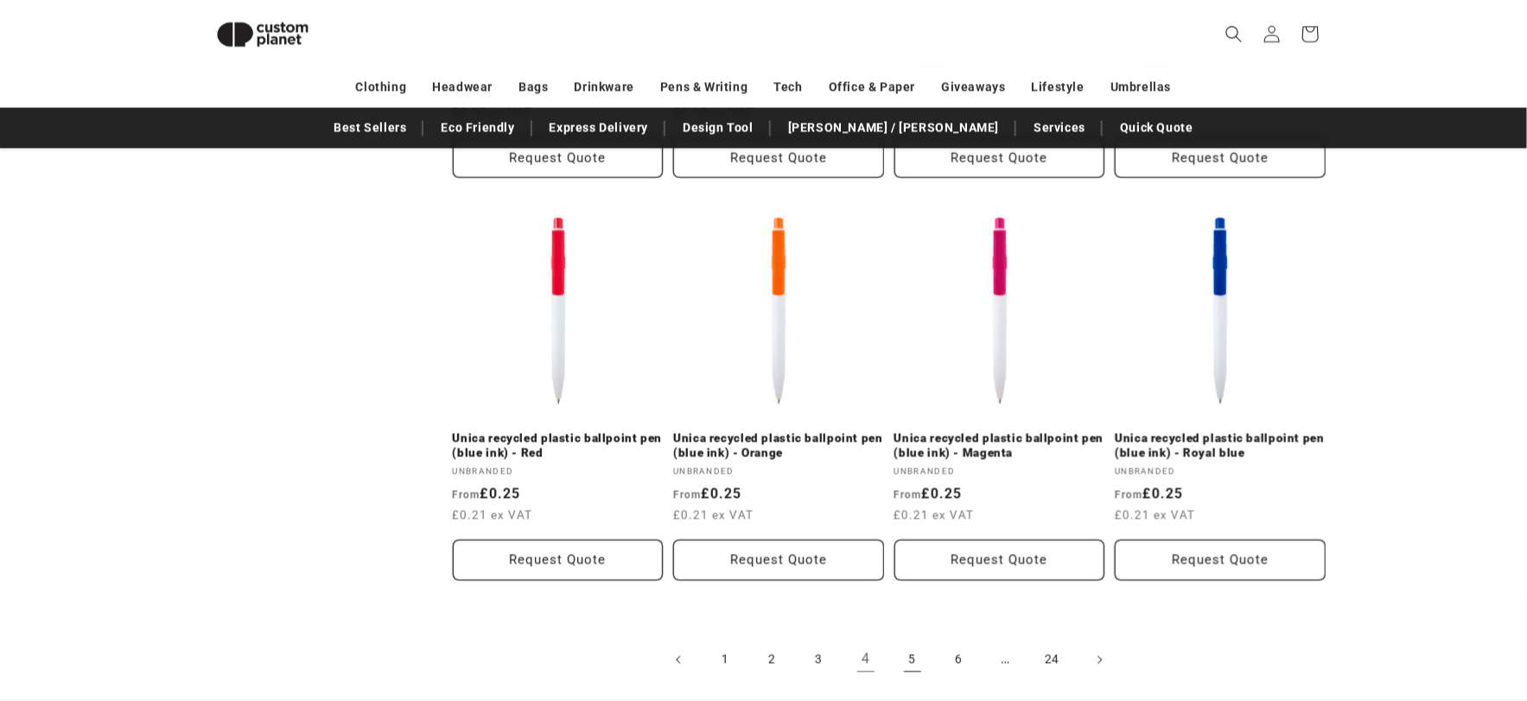
click at [911, 640] on link "5" at bounding box center [912, 659] width 38 height 38
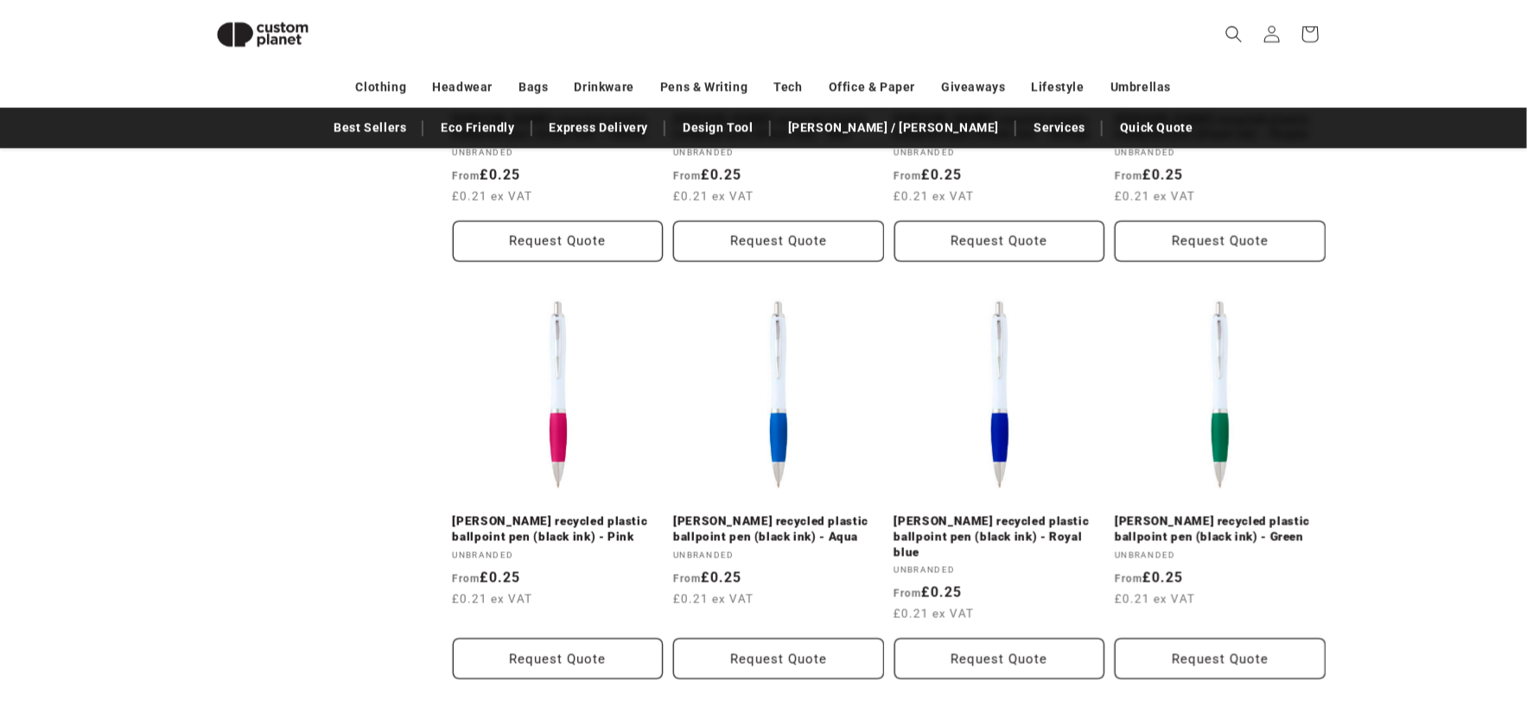
scroll to position [1706, 0]
